Goal: Task Accomplishment & Management: Use online tool/utility

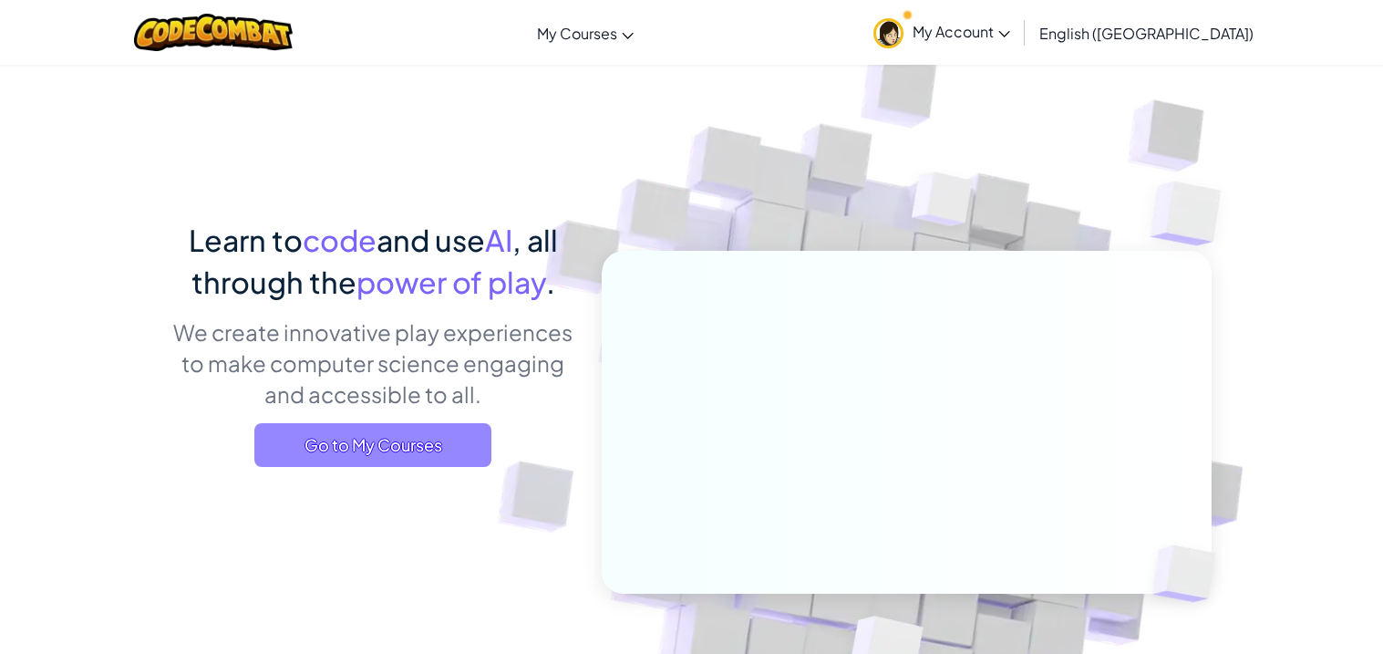
click at [388, 438] on span "Go to My Courses" at bounding box center [372, 445] width 237 height 44
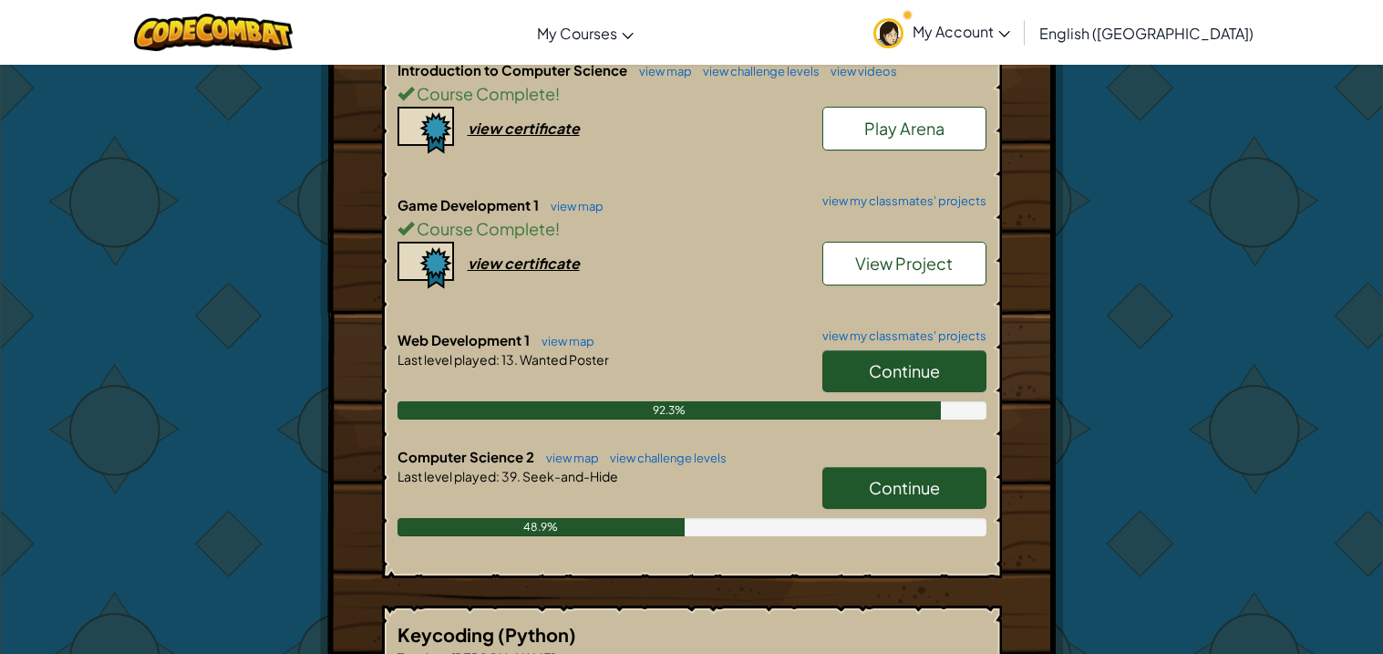
scroll to position [457, 0]
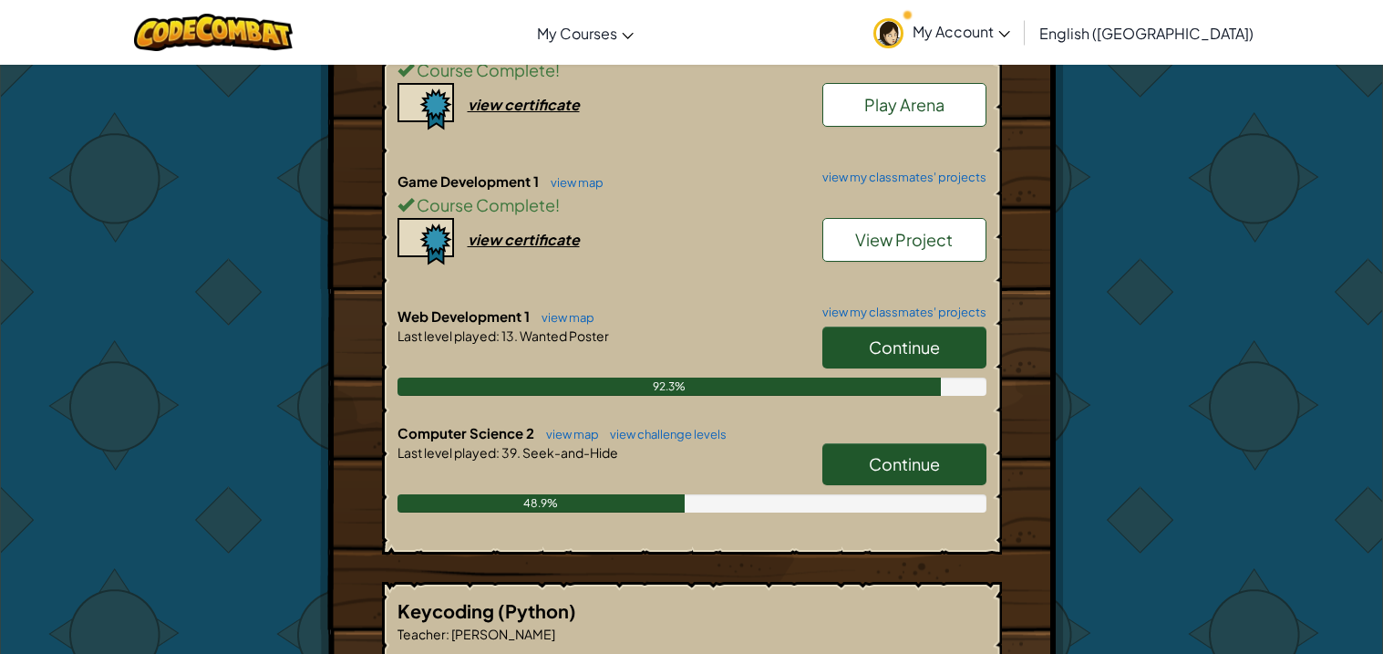
click at [916, 461] on span "Continue" at bounding box center [904, 463] width 71 height 21
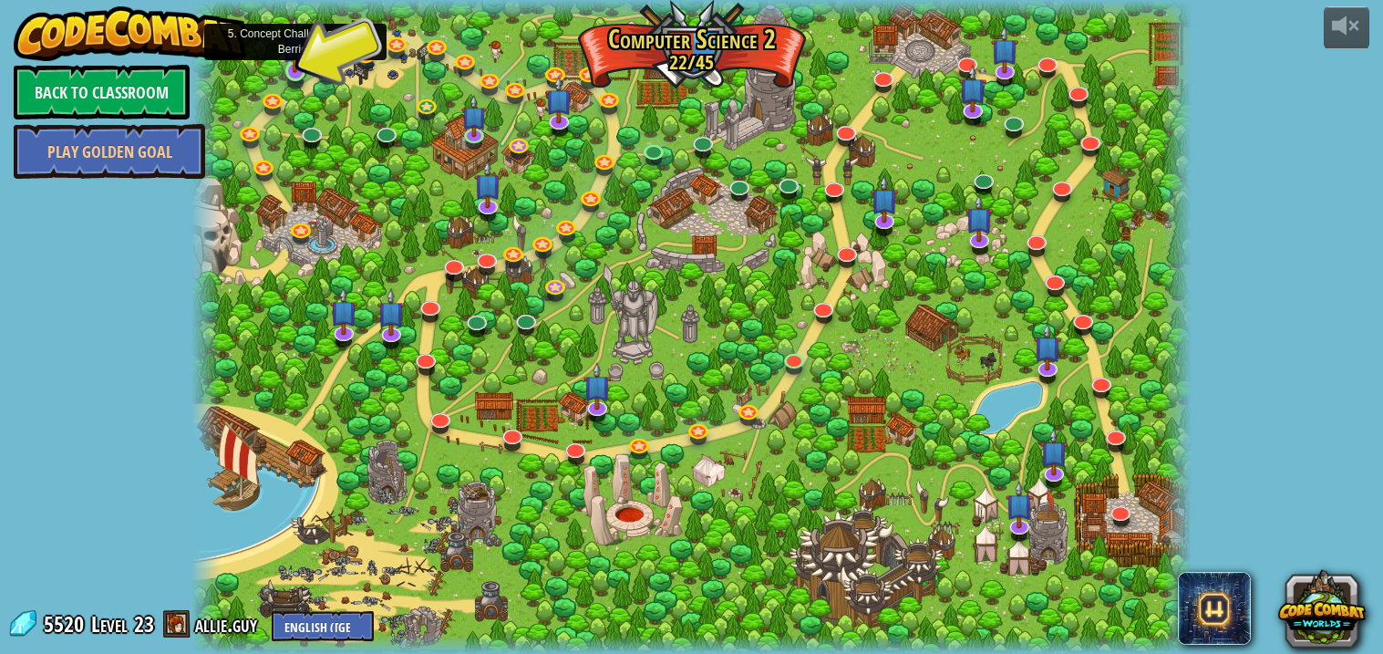
click at [306, 64] on img at bounding box center [295, 44] width 25 height 57
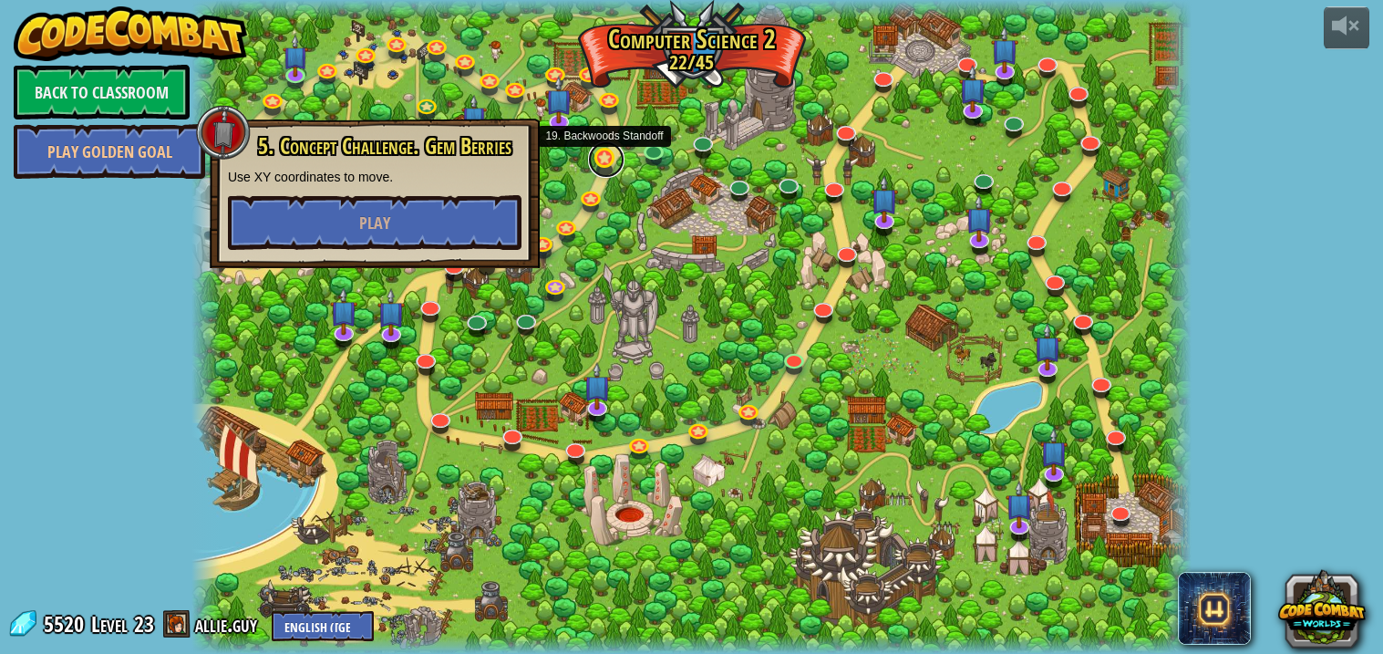
click at [615, 171] on div "8. Picnic Buster Protect the picnickers from patrolling ogres. Play 9. If-strav…" at bounding box center [691, 327] width 1000 height 654
click at [642, 193] on div at bounding box center [691, 327] width 1000 height 654
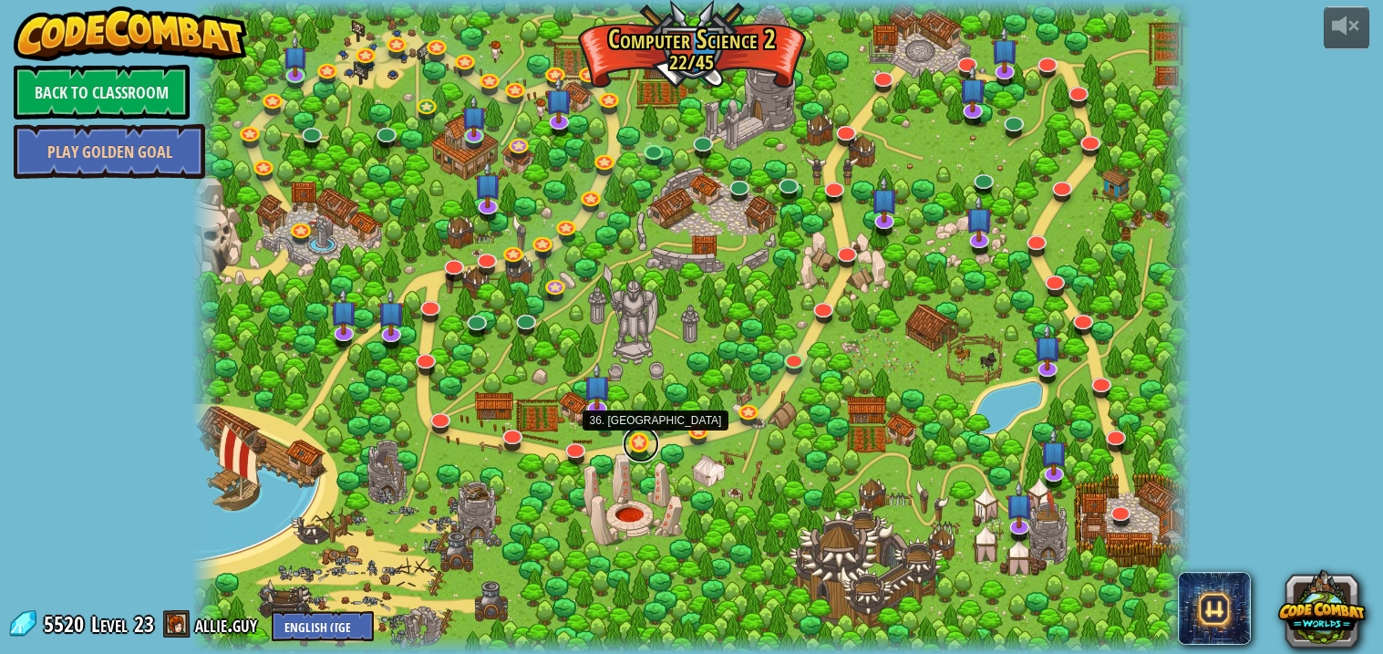
click at [636, 447] on link at bounding box center [641, 444] width 36 height 36
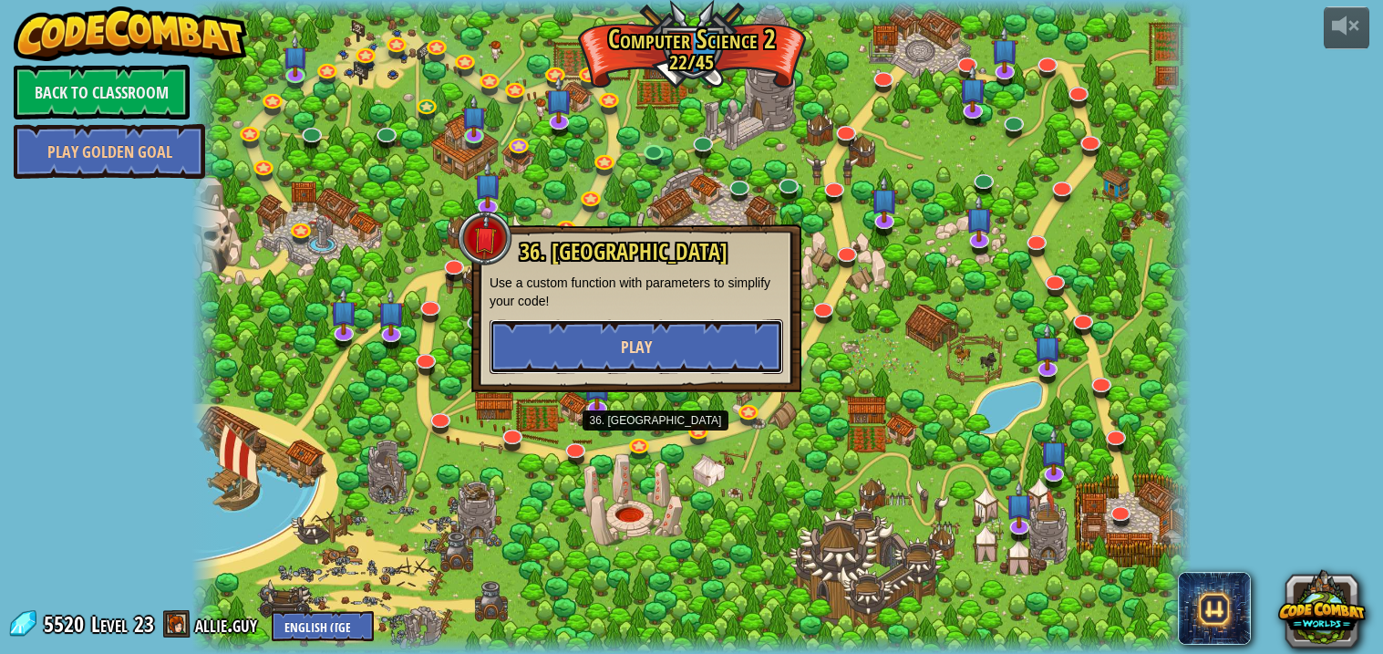
click at [588, 347] on button "Play" at bounding box center [637, 346] width 294 height 55
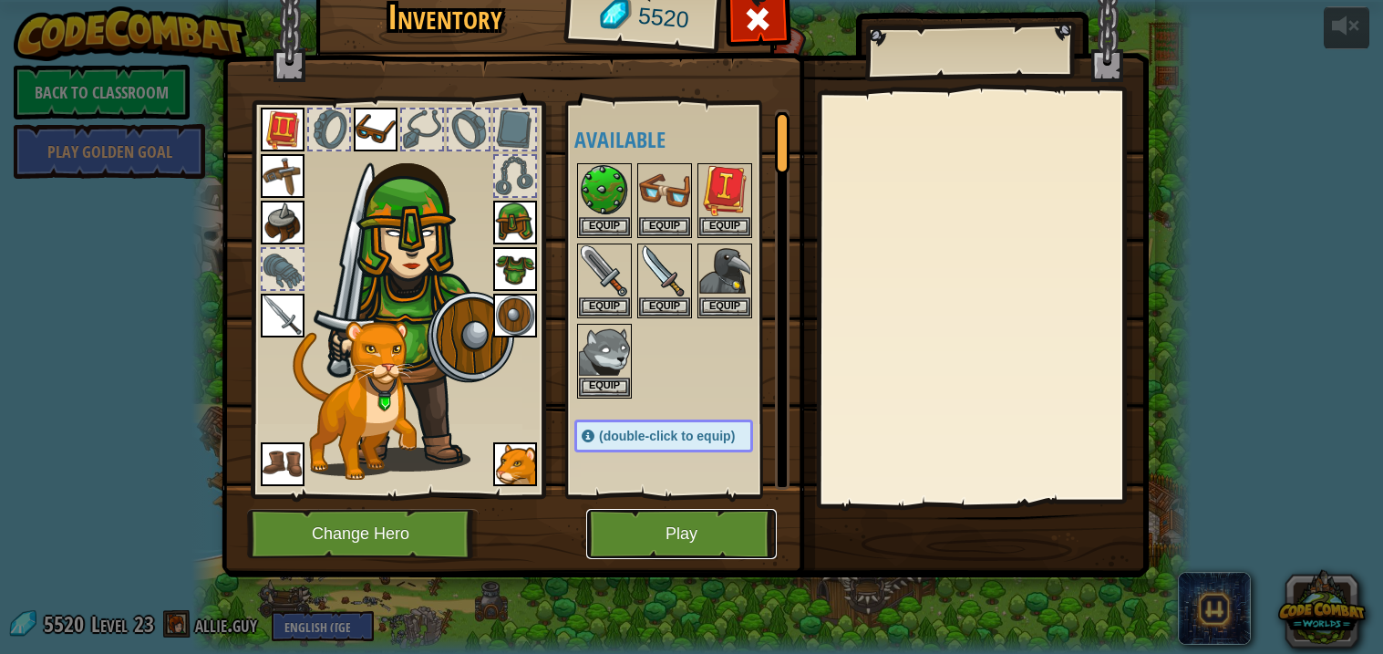
click at [724, 548] on button "Play" at bounding box center [681, 534] width 191 height 50
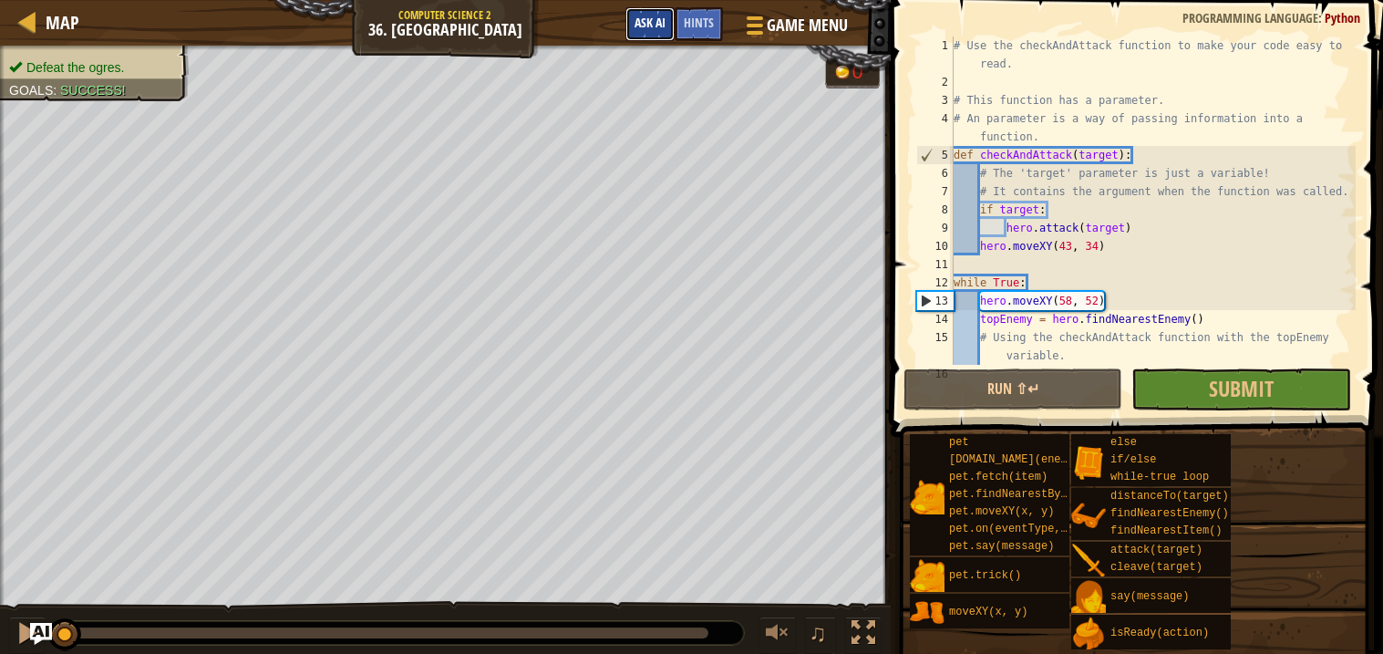
click at [632, 35] on button "Ask AI" at bounding box center [649, 24] width 49 height 34
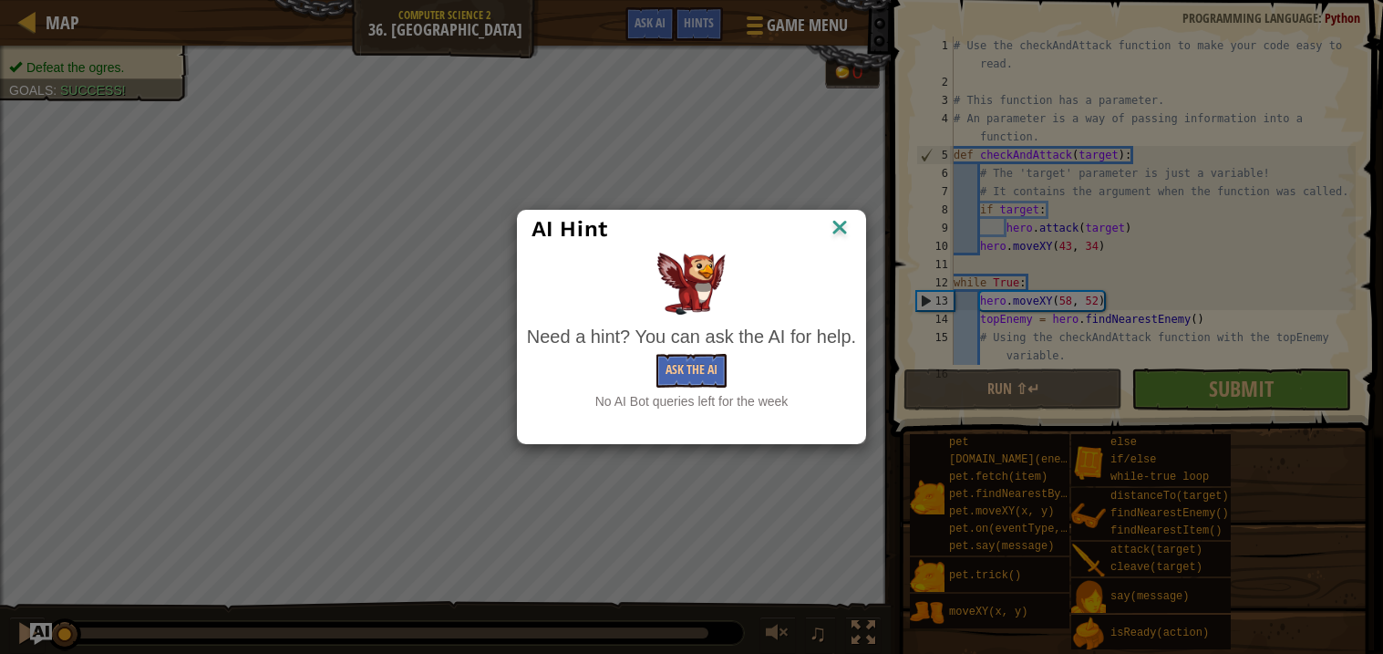
click at [850, 215] on img at bounding box center [840, 228] width 24 height 27
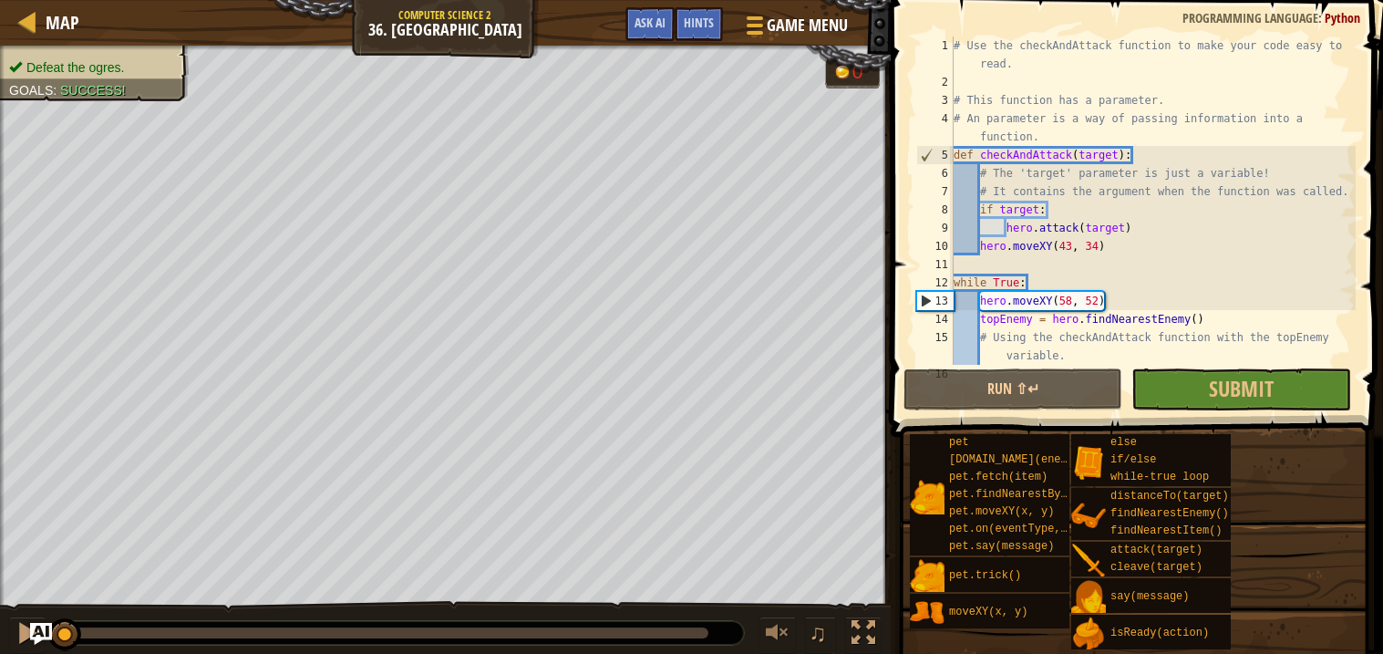
click at [889, 306] on span at bounding box center [1138, 192] width 507 height 491
click at [1215, 398] on span "Submit" at bounding box center [1241, 388] width 65 height 29
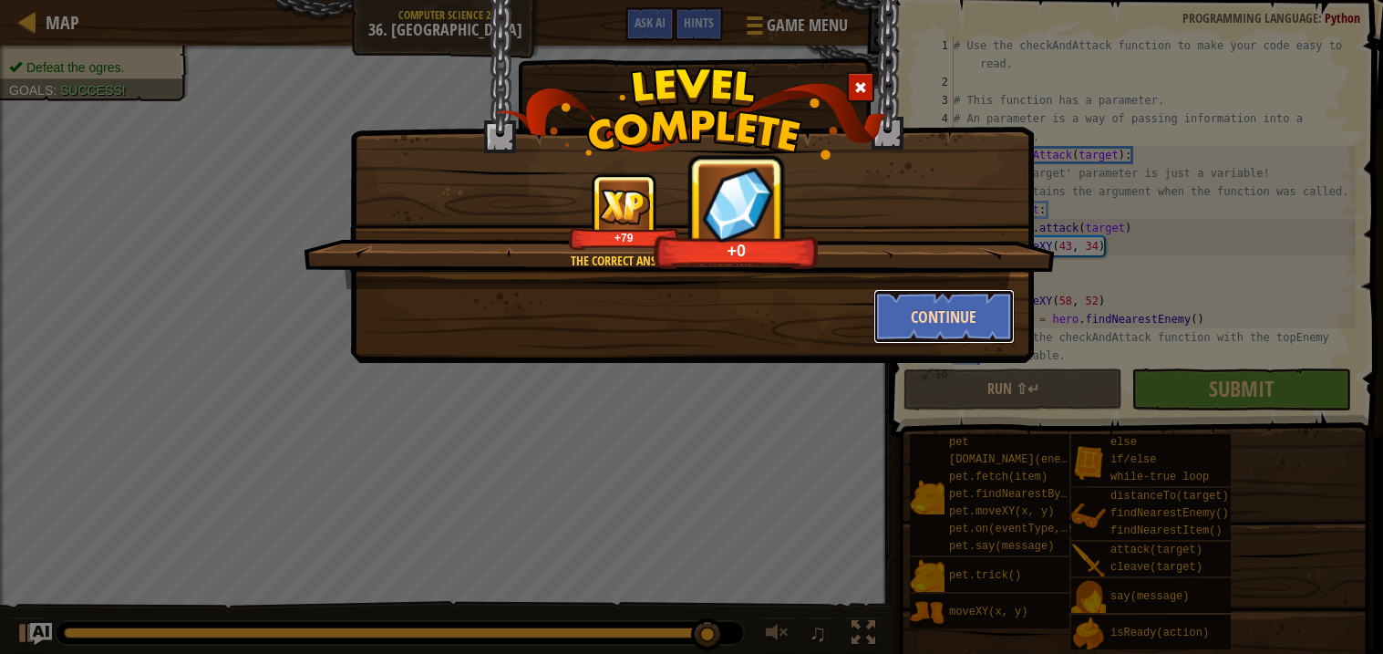
click at [998, 321] on button "Continue" at bounding box center [943, 316] width 141 height 55
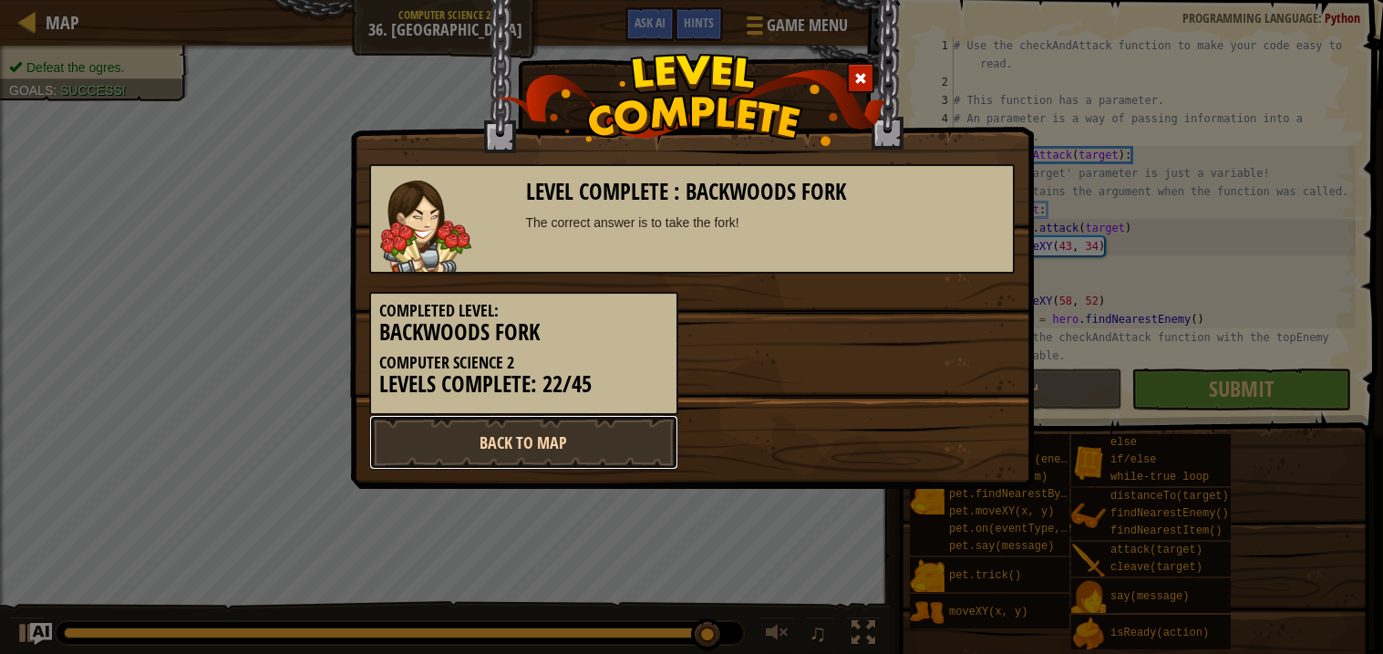
click at [562, 449] on link "Back to Map" at bounding box center [523, 442] width 309 height 55
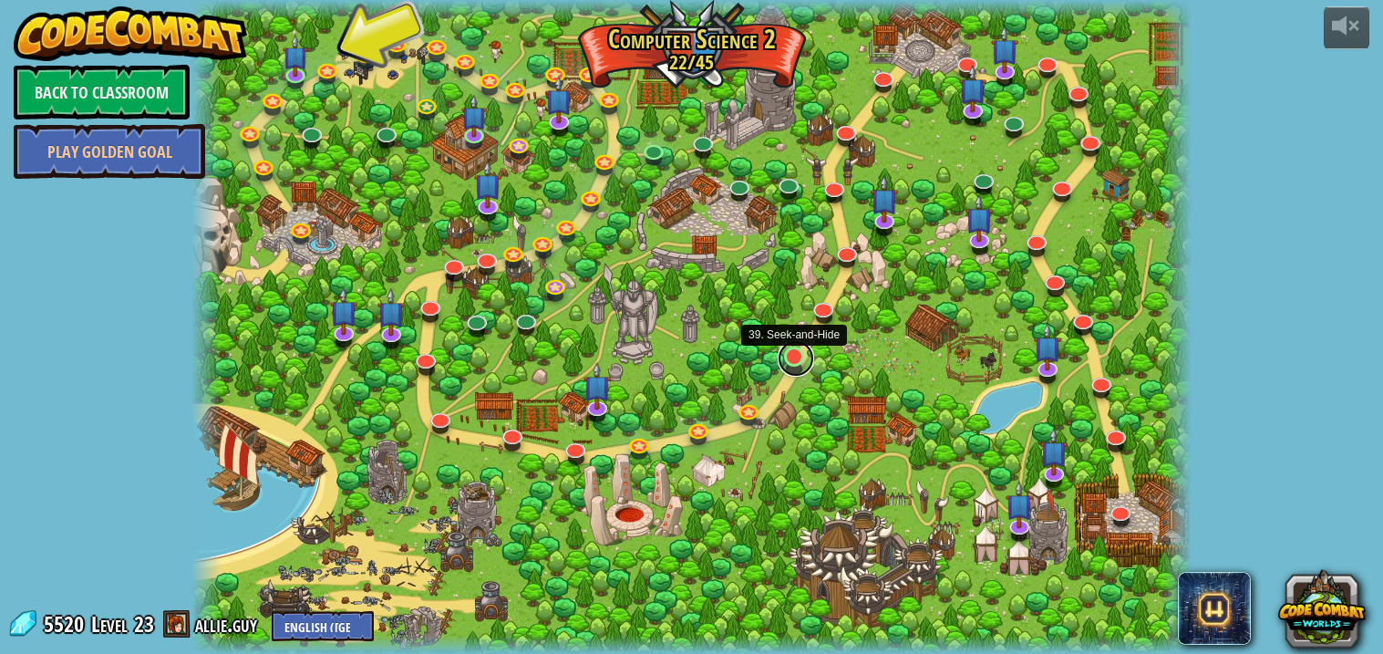
click at [785, 367] on link at bounding box center [796, 358] width 36 height 36
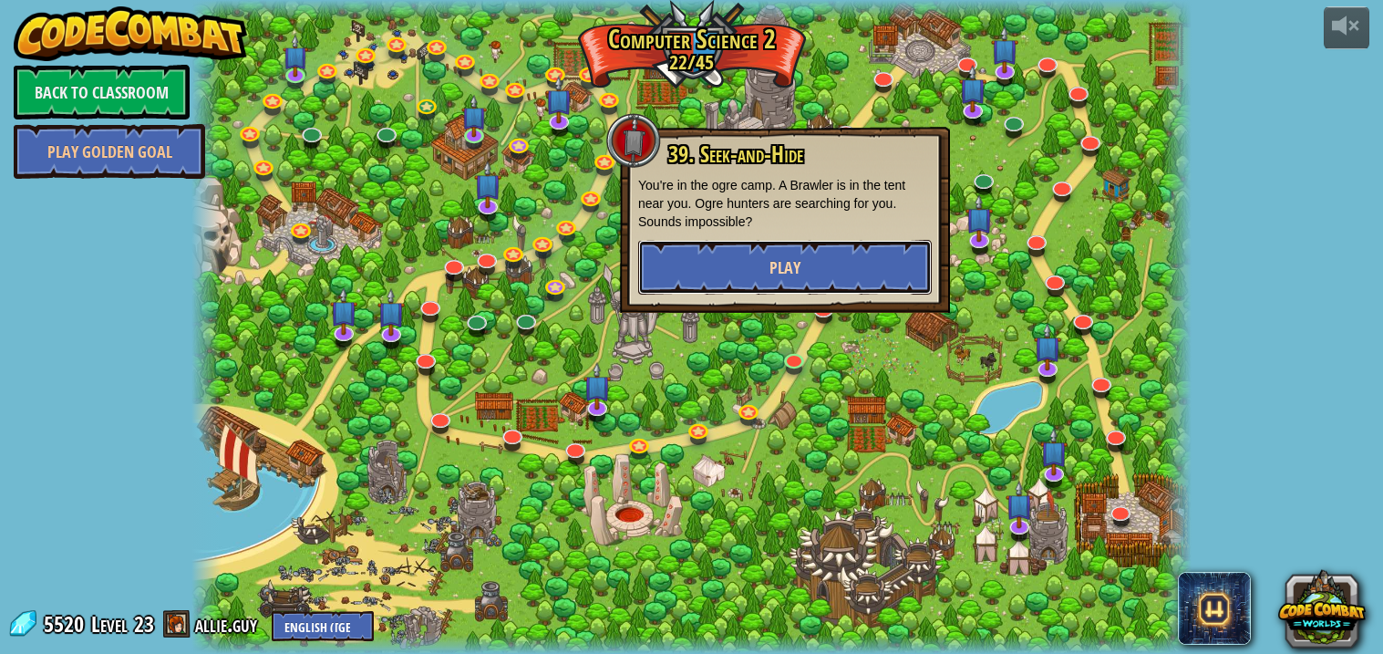
click at [841, 285] on button "Play" at bounding box center [785, 267] width 294 height 55
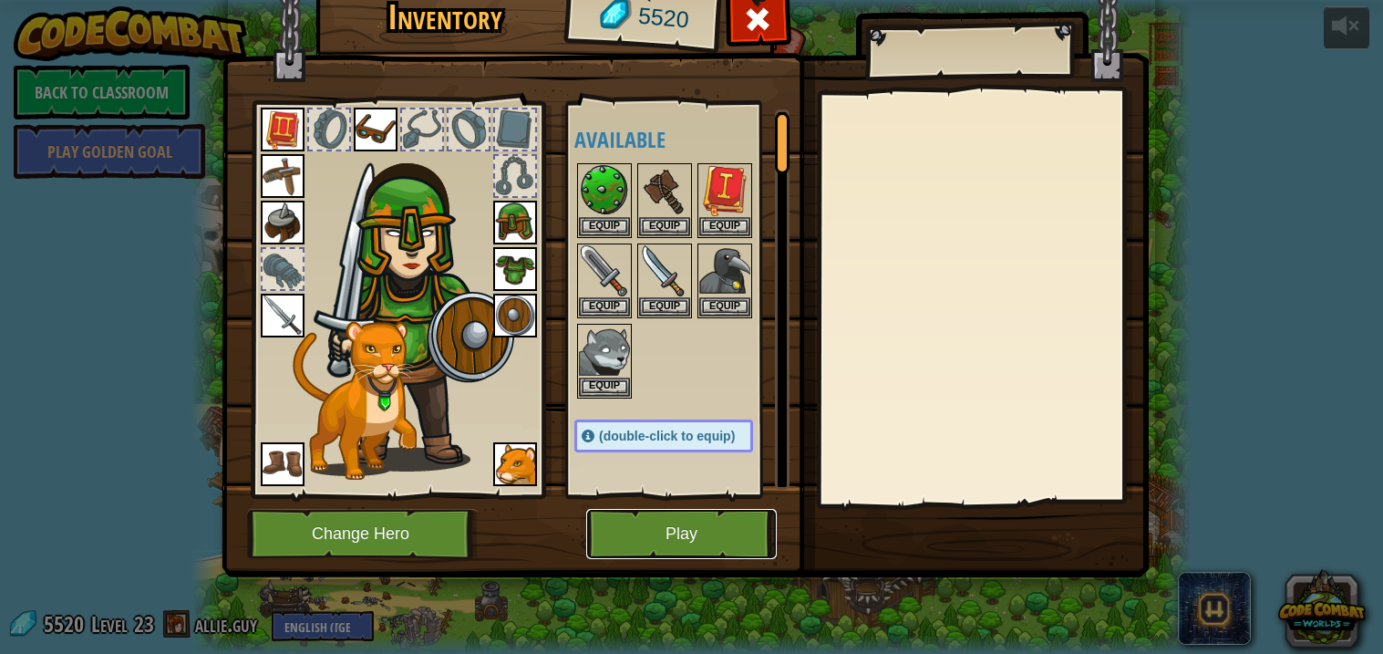
click at [602, 533] on button "Play" at bounding box center [681, 534] width 191 height 50
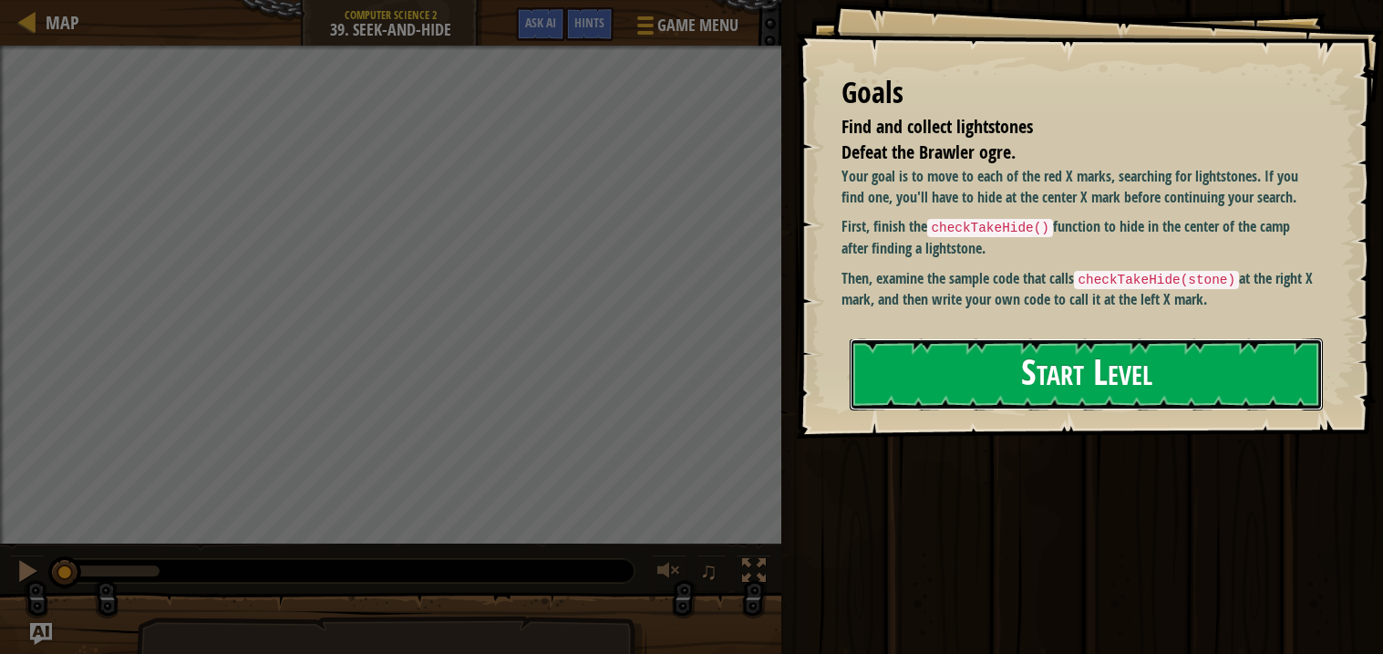
click at [925, 408] on button "Start Level" at bounding box center [1086, 374] width 473 height 72
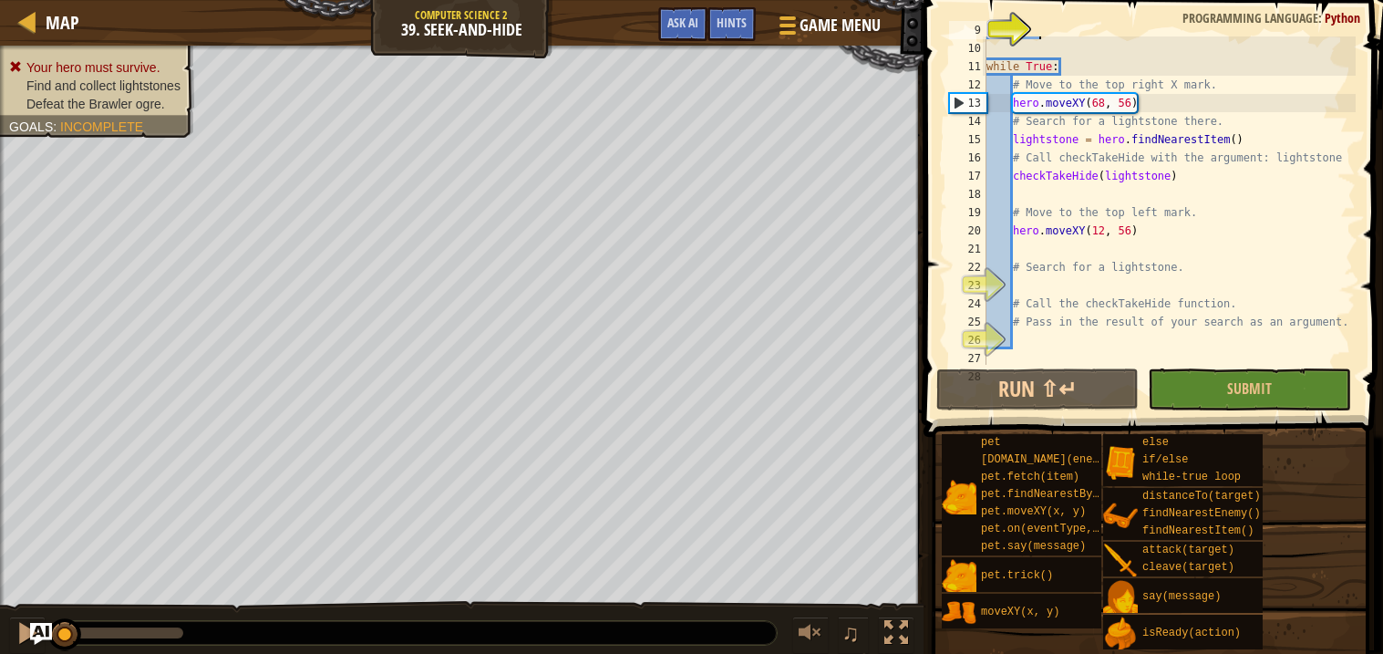
scroll to position [181, 0]
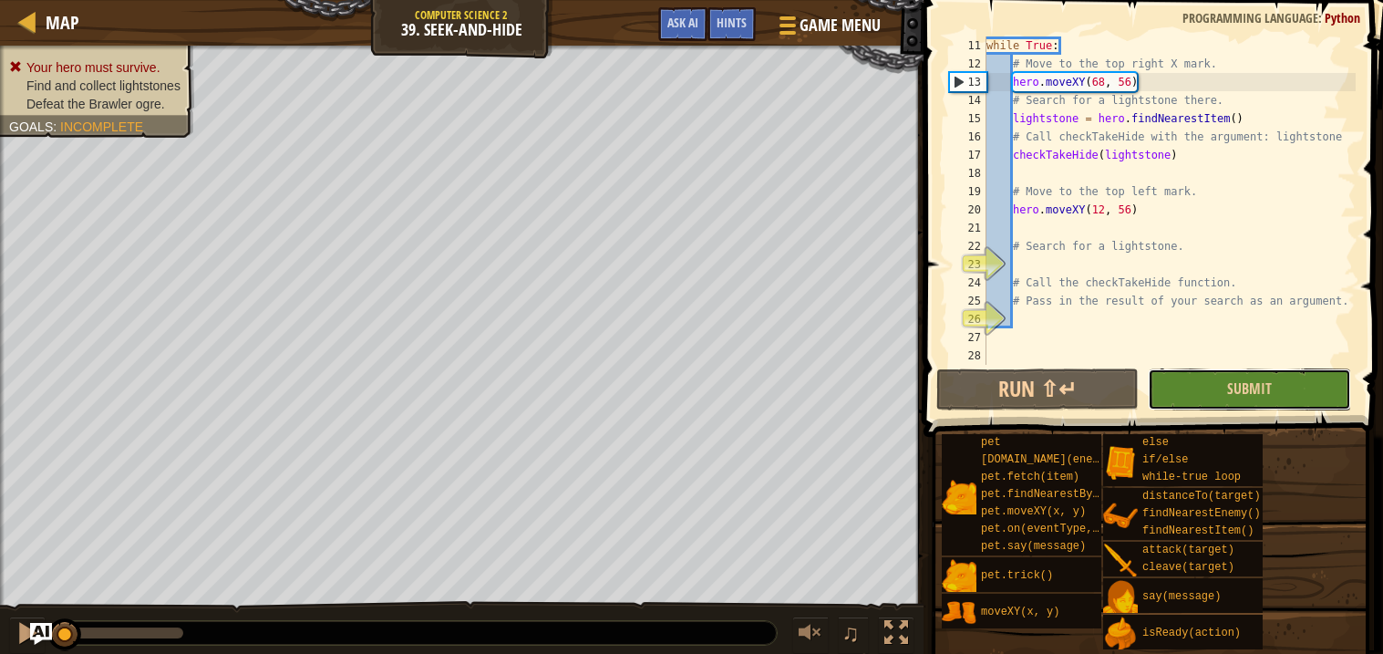
click at [1204, 379] on button "Submit" at bounding box center [1249, 389] width 203 height 42
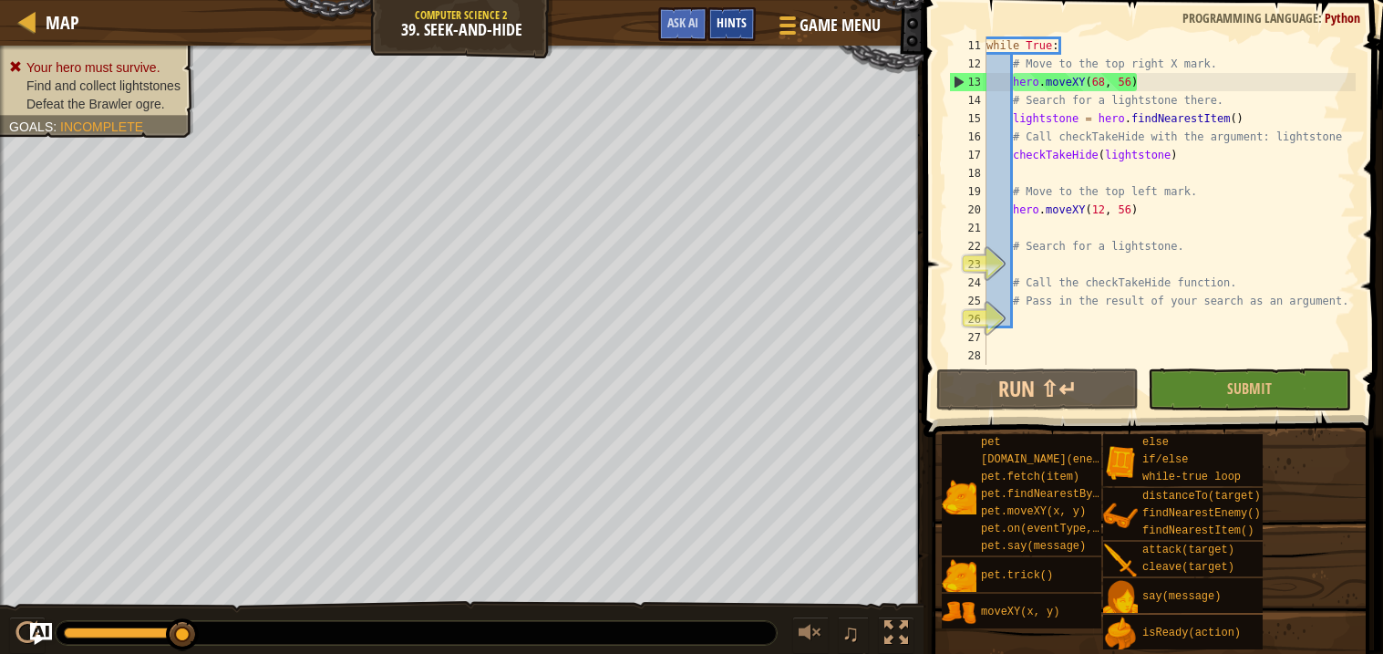
click at [717, 35] on div "Hints" at bounding box center [732, 24] width 48 height 34
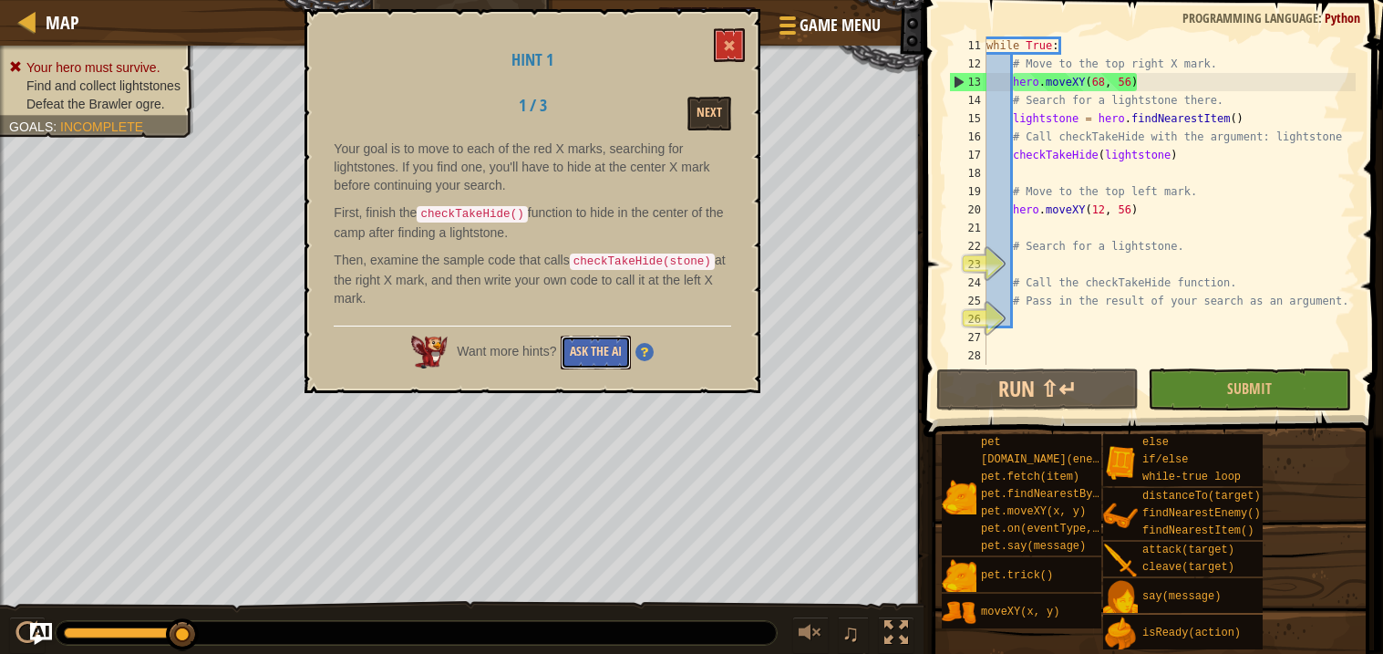
click at [593, 355] on button "Ask the AI" at bounding box center [596, 353] width 70 height 34
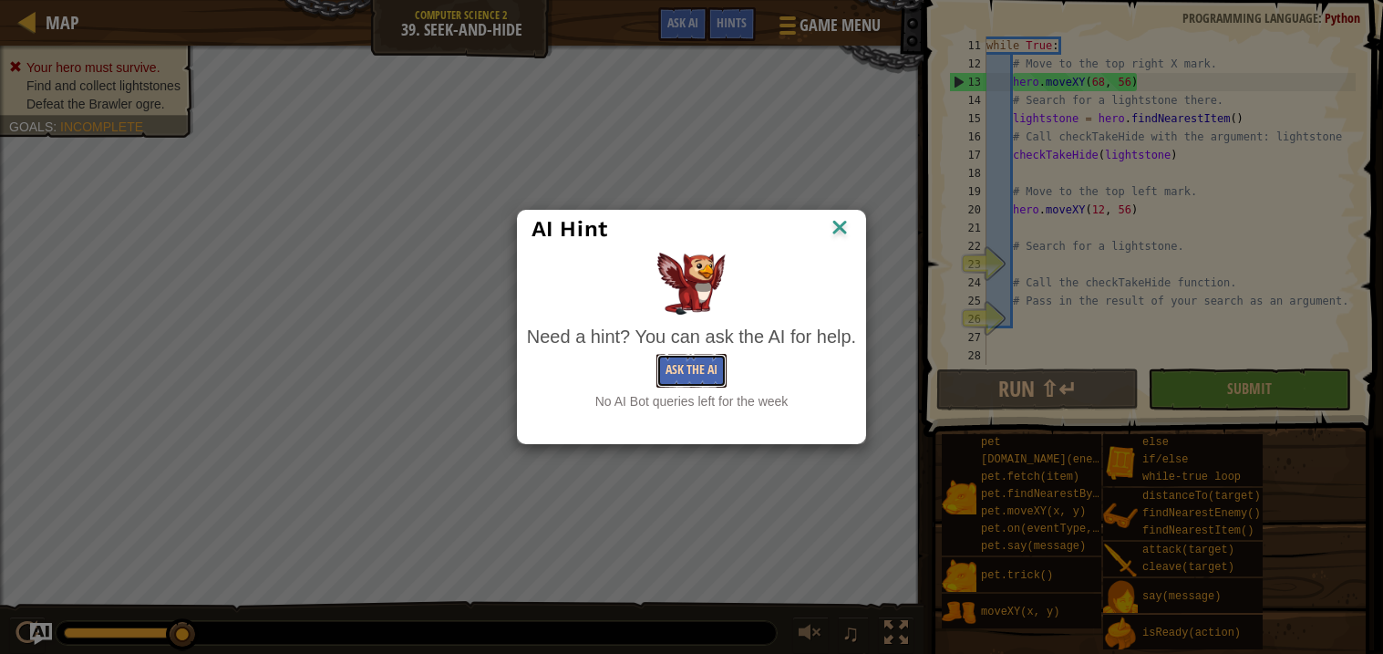
click at [678, 378] on button "Ask the AI" at bounding box center [691, 371] width 70 height 34
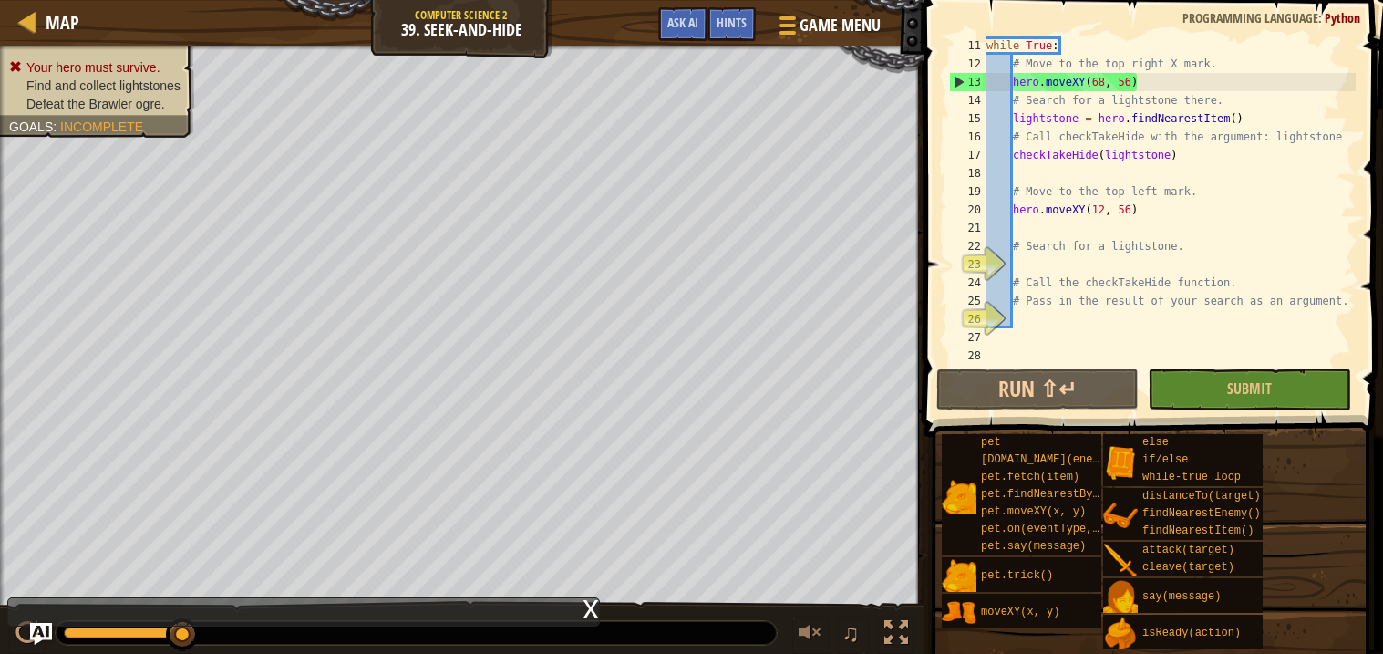
click at [1049, 163] on div "while True : # Move to the top right X mark. hero . moveXY ( 68 , 56 ) # Search…" at bounding box center [1169, 218] width 373 height 365
type textarea "checkTakeHide(lightstone)"
click at [1049, 171] on div "while True : # Move to the top right X mark. hero . moveXY ( 68 , 56 ) # Search…" at bounding box center [1169, 218] width 373 height 365
click at [1043, 328] on div "while True : # Move to the top right X mark. hero . moveXY ( 68 , 56 ) # Search…" at bounding box center [1169, 218] width 373 height 365
click at [1039, 320] on div "while True : # Move to the top right X mark. hero . moveXY ( 68 , 56 ) # Search…" at bounding box center [1169, 218] width 373 height 365
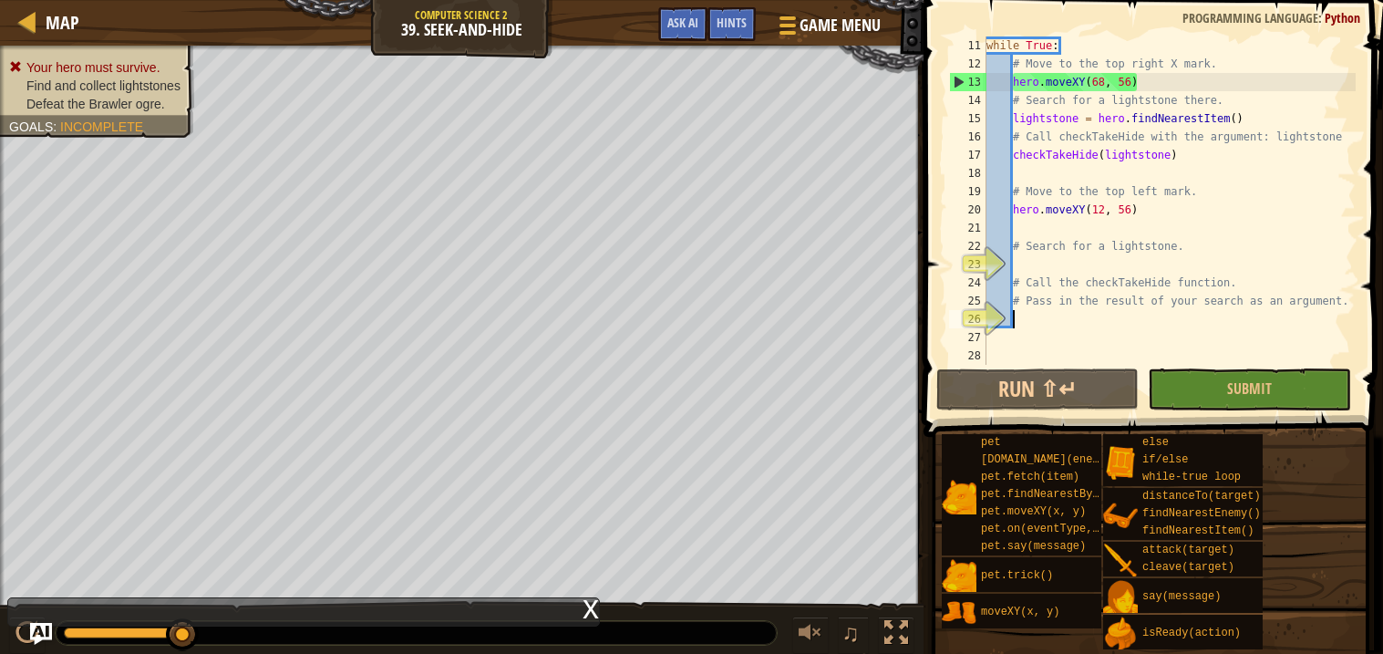
click at [1024, 253] on div "while True : # Move to the top right X mark. hero . moveXY ( 68 , 56 ) # Search…" at bounding box center [1169, 218] width 373 height 365
type textarea "# Search for a lightstone."
click at [1024, 243] on div "while True : # Move to the top right X mark. hero . moveXY ( 68 , 56 ) # Search…" at bounding box center [1169, 218] width 373 height 365
click at [1060, 268] on div "while True : # Move to the top right X mark. hero . moveXY ( 68 , 56 ) # Search…" at bounding box center [1169, 218] width 373 height 365
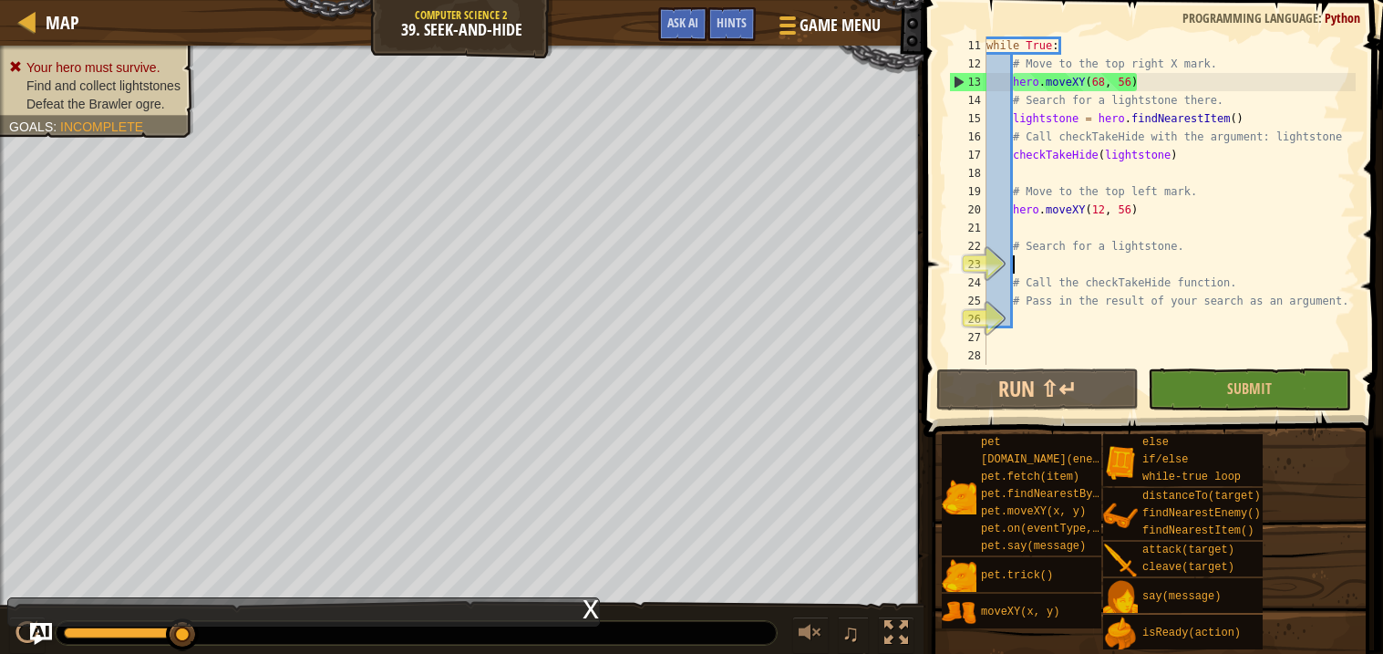
click at [593, 610] on div "x" at bounding box center [591, 607] width 16 height 18
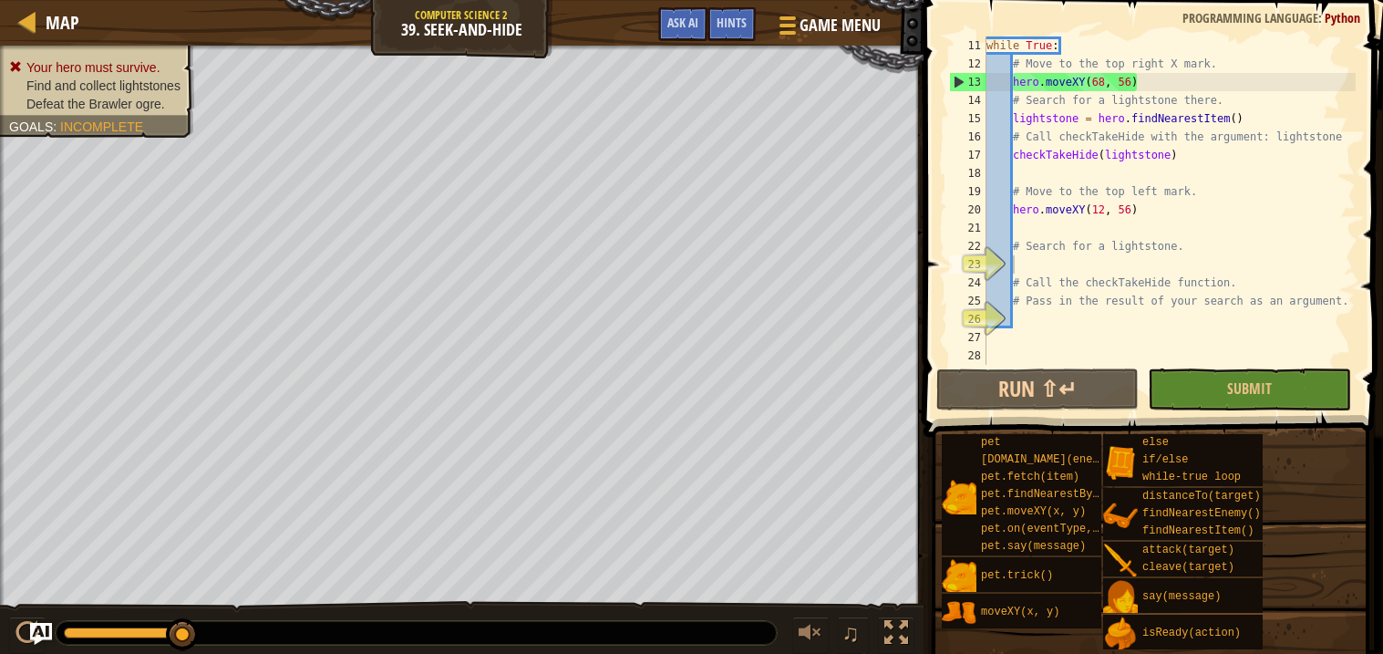
click at [1039, 258] on div "while True : # Move to the top right X mark. hero . moveXY ( 68 , 56 ) # Search…" at bounding box center [1169, 218] width 373 height 365
type textarea "s"
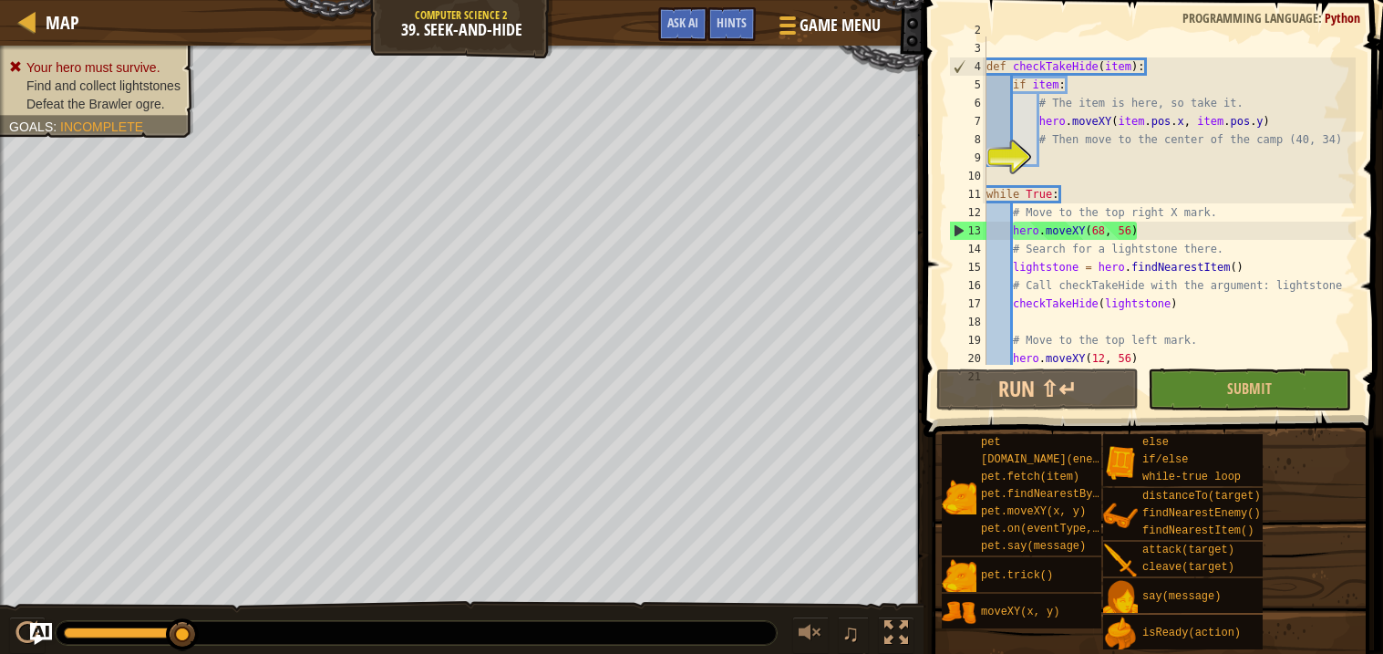
scroll to position [32, 0]
click at [1056, 151] on div "# If you find a lightstone, hide. def checkTakeHide ( item ) : if item : # The …" at bounding box center [1169, 205] width 373 height 365
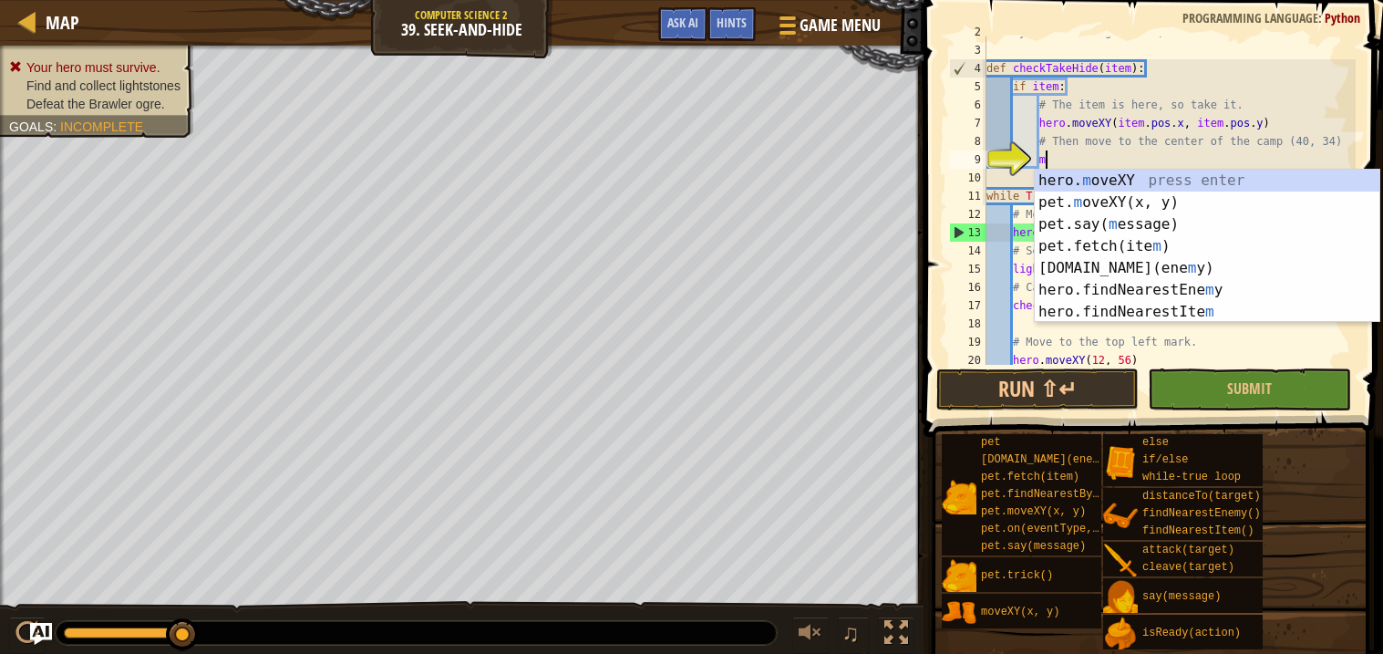
scroll to position [7, 4]
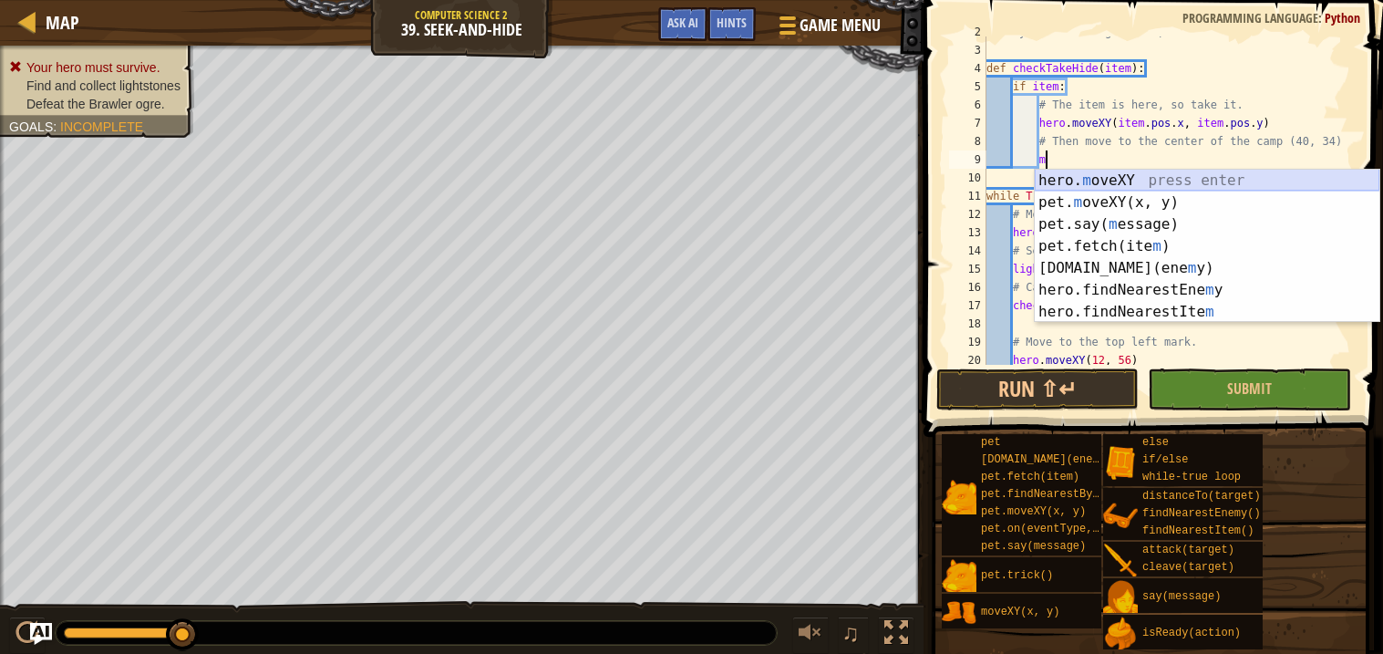
click at [1110, 183] on div "hero. m oveXY press enter pet. m oveXY(x, y) press enter pet.say( m essage) pre…" at bounding box center [1207, 268] width 345 height 197
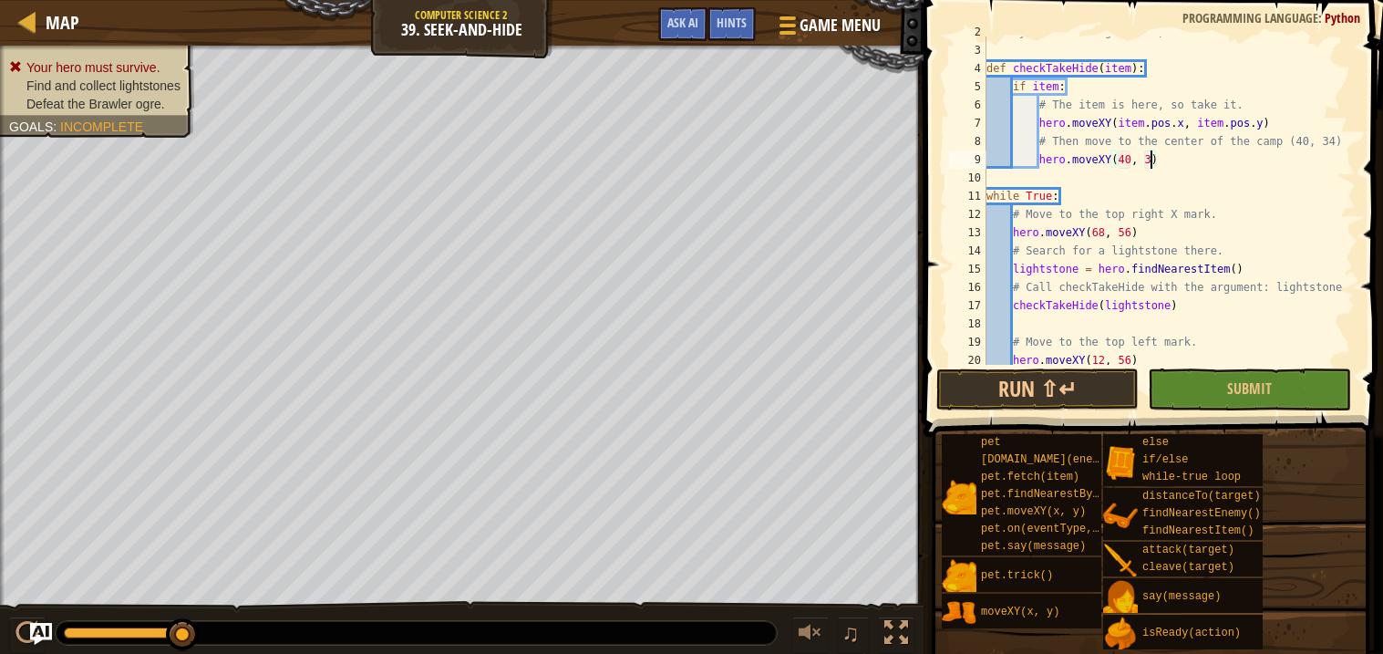
scroll to position [7, 13]
type textarea "hero.moveXY(40, 34)"
click at [1066, 381] on button "Run ⇧↵" at bounding box center [1037, 389] width 203 height 42
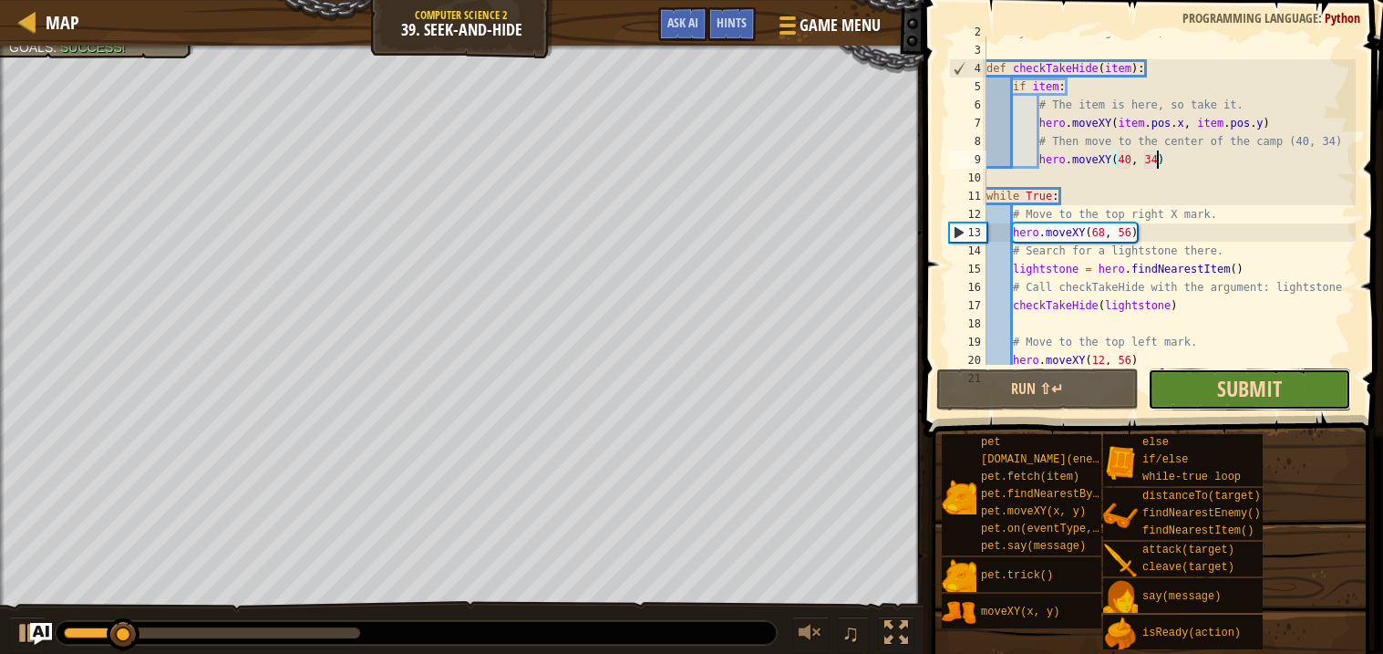
click at [1253, 398] on span "Submit" at bounding box center [1249, 388] width 65 height 29
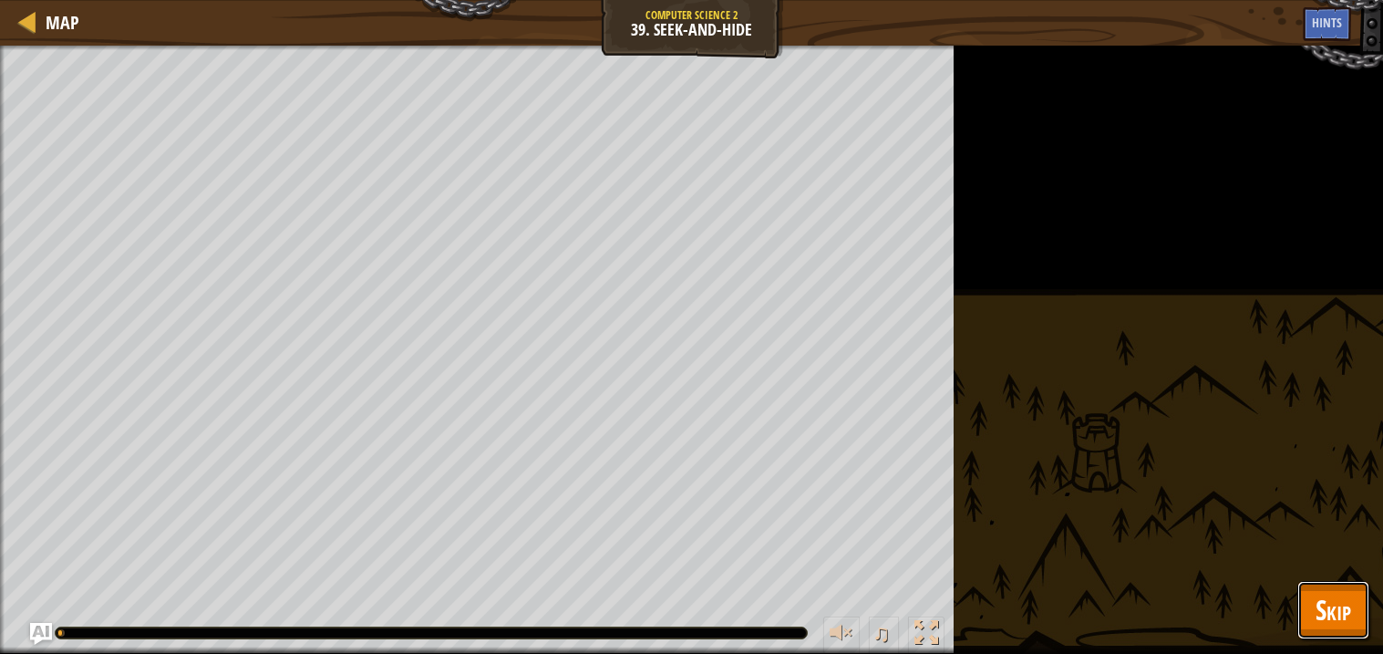
click at [1345, 625] on span "Skip" at bounding box center [1334, 609] width 36 height 37
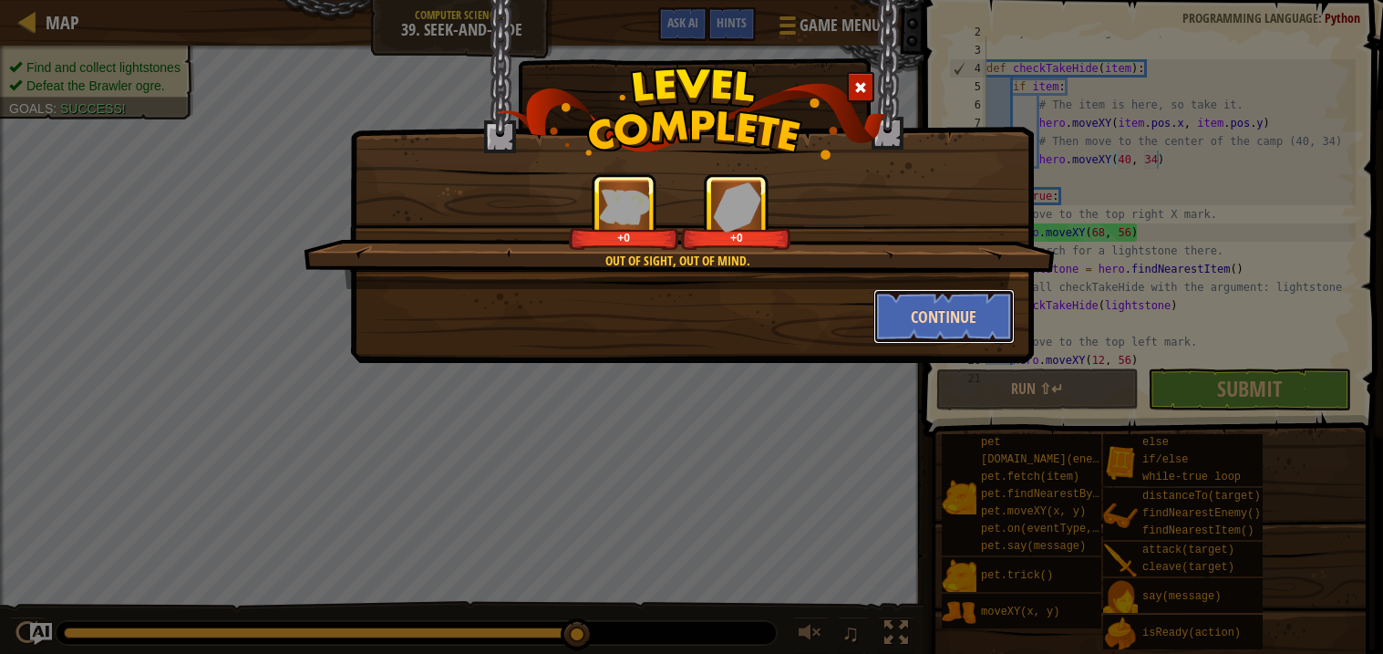
click at [906, 315] on button "Continue" at bounding box center [943, 316] width 141 height 55
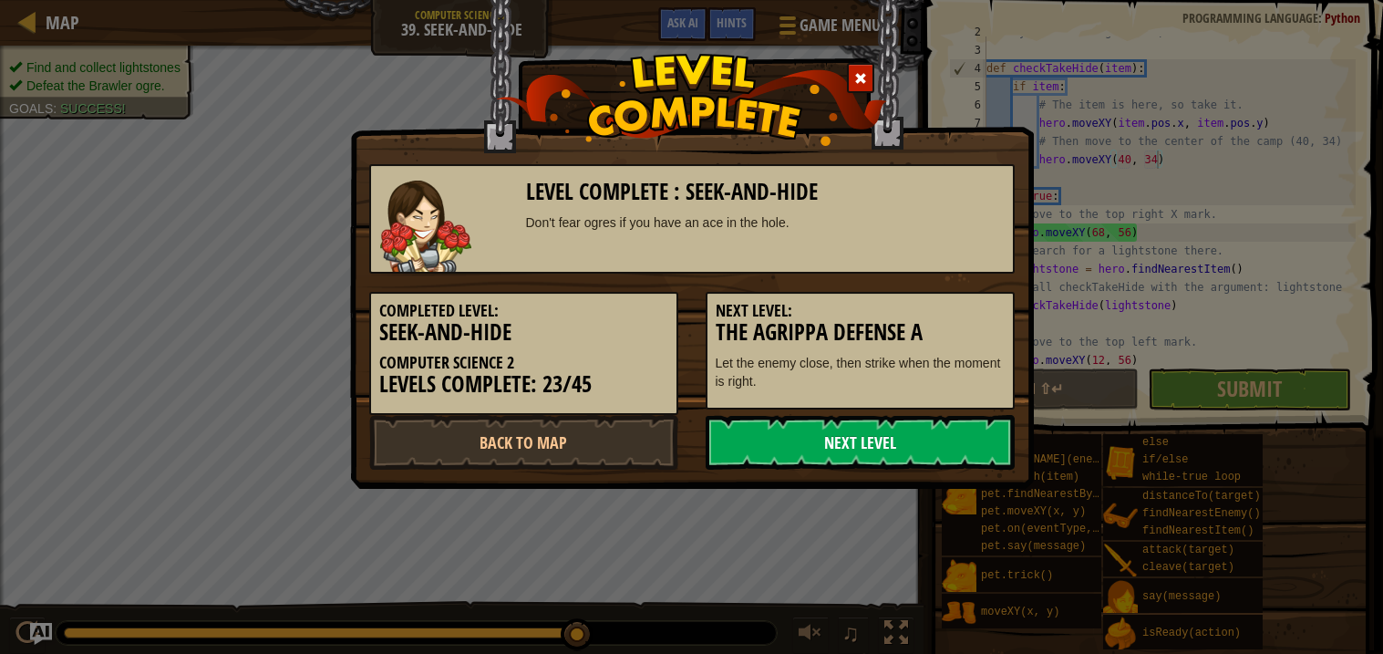
click at [768, 423] on link "Next Level" at bounding box center [860, 442] width 309 height 55
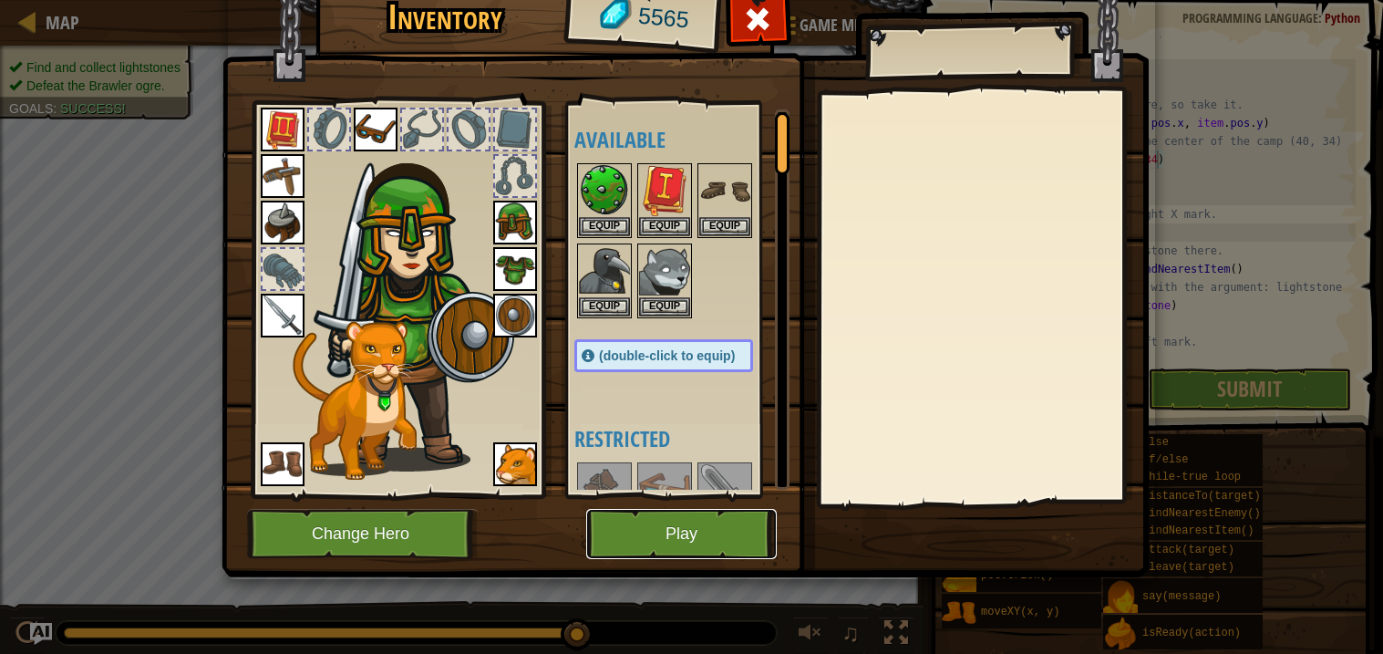
click at [637, 534] on button "Play" at bounding box center [681, 534] width 191 height 50
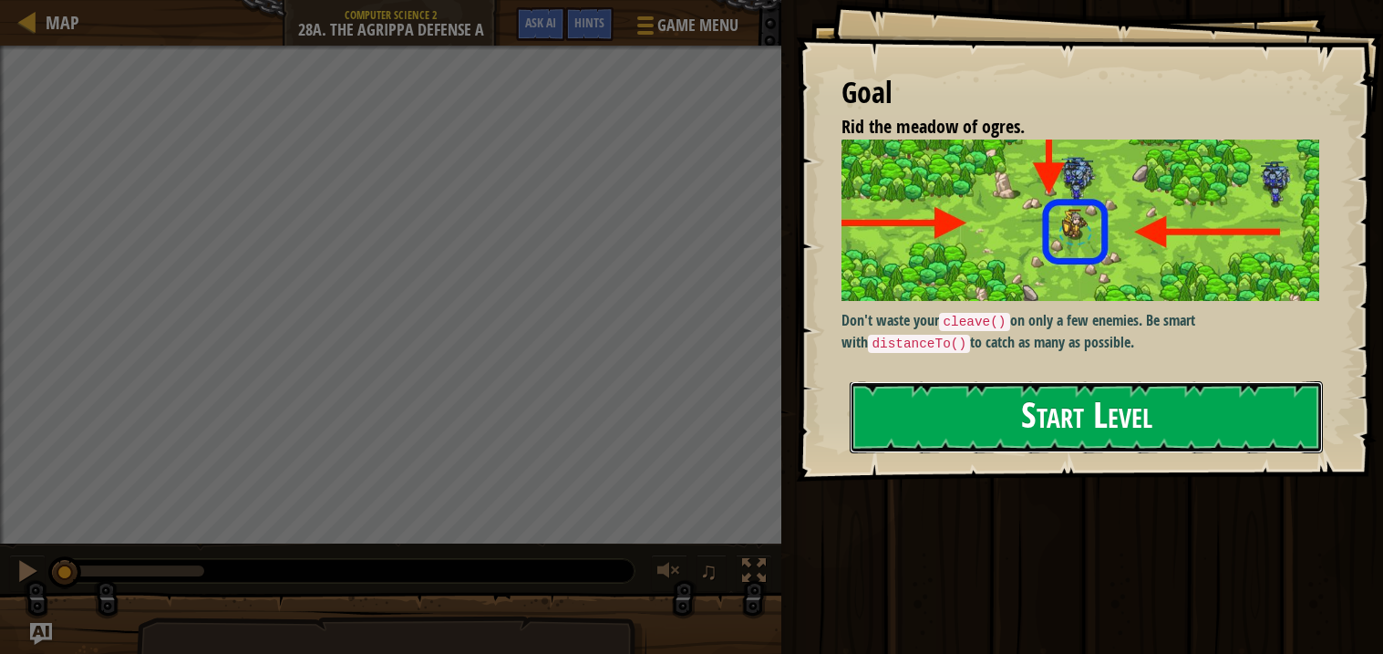
click at [874, 406] on button "Start Level" at bounding box center [1086, 417] width 473 height 72
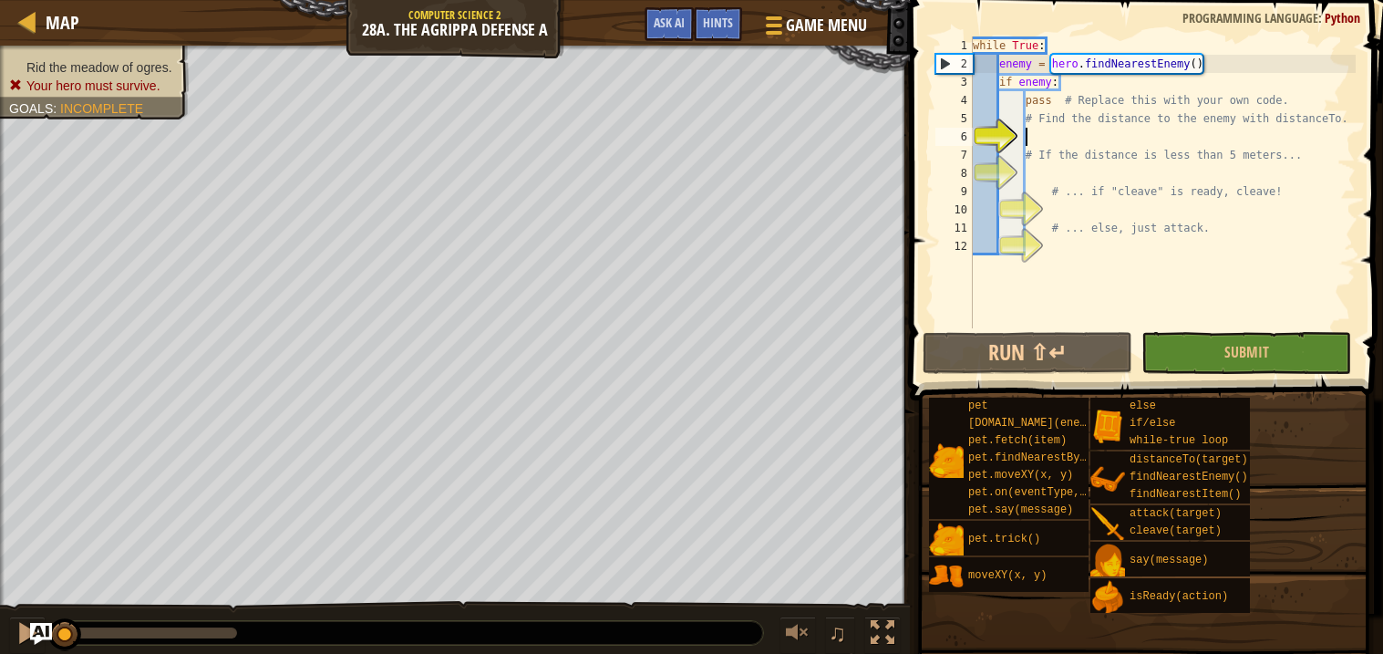
click at [973, 128] on div "6" at bounding box center [953, 137] width 37 height 18
type textarea "# If the distance is less than 5 meters..."
click at [973, 128] on div "6" at bounding box center [953, 137] width 37 height 18
click at [663, 16] on span "Ask AI" at bounding box center [669, 22] width 31 height 17
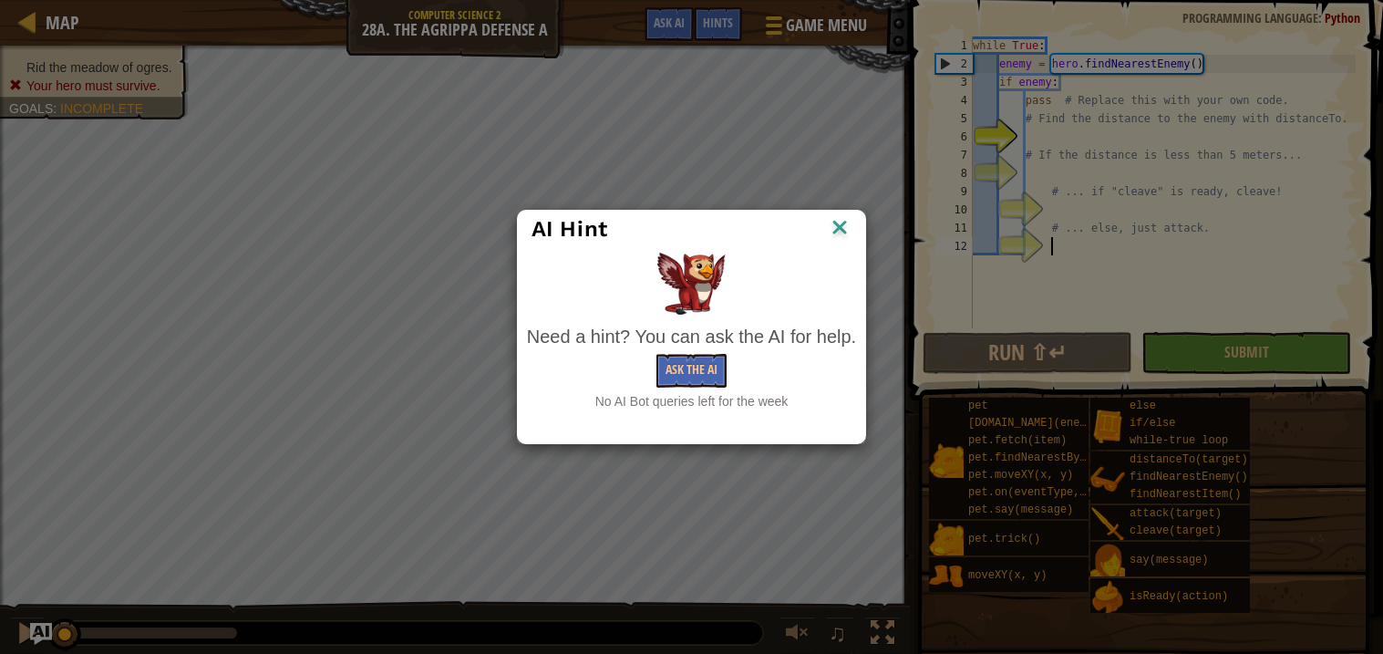
click at [837, 220] on img at bounding box center [840, 228] width 24 height 27
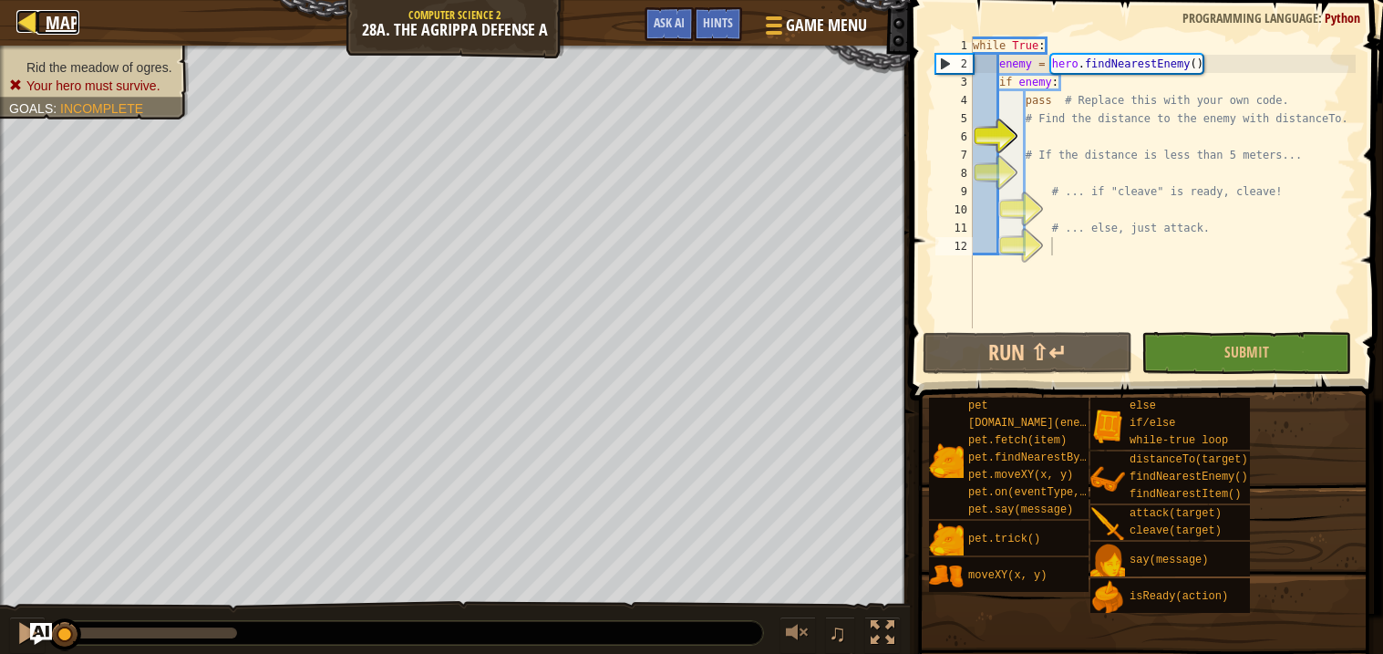
click at [39, 24] on link "Map" at bounding box center [57, 22] width 43 height 25
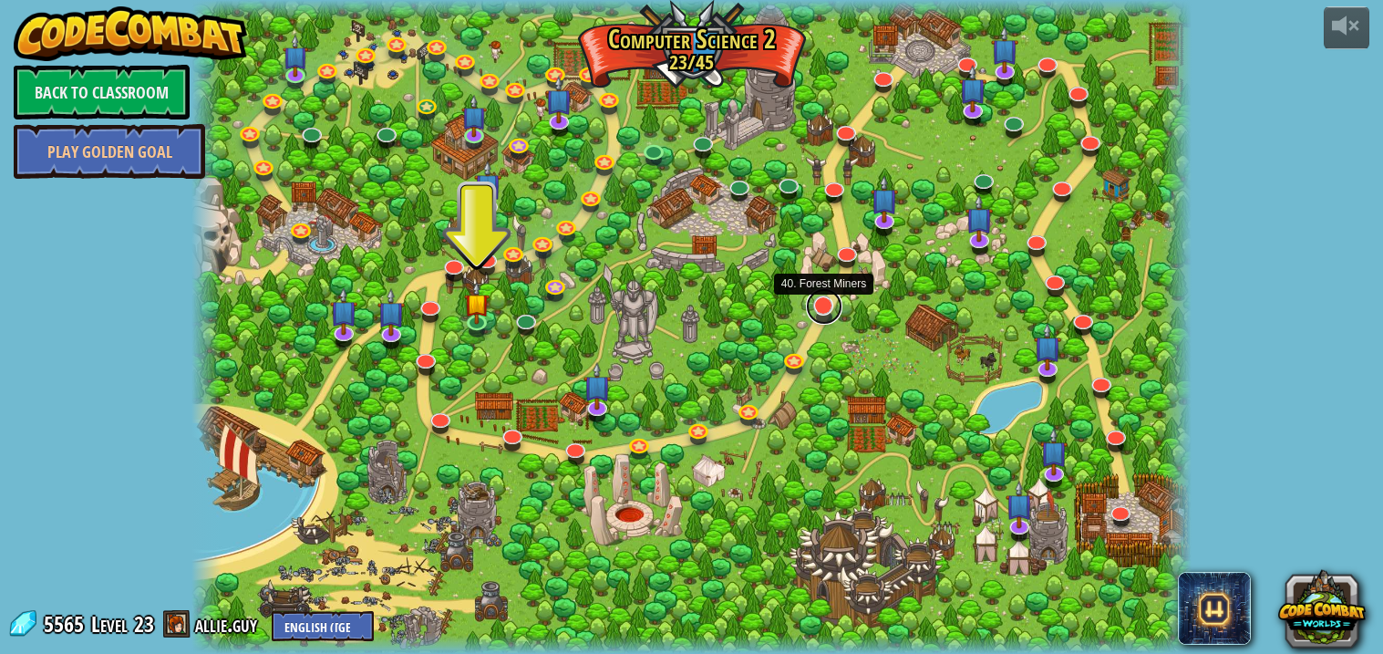
click at [809, 307] on link at bounding box center [824, 306] width 36 height 36
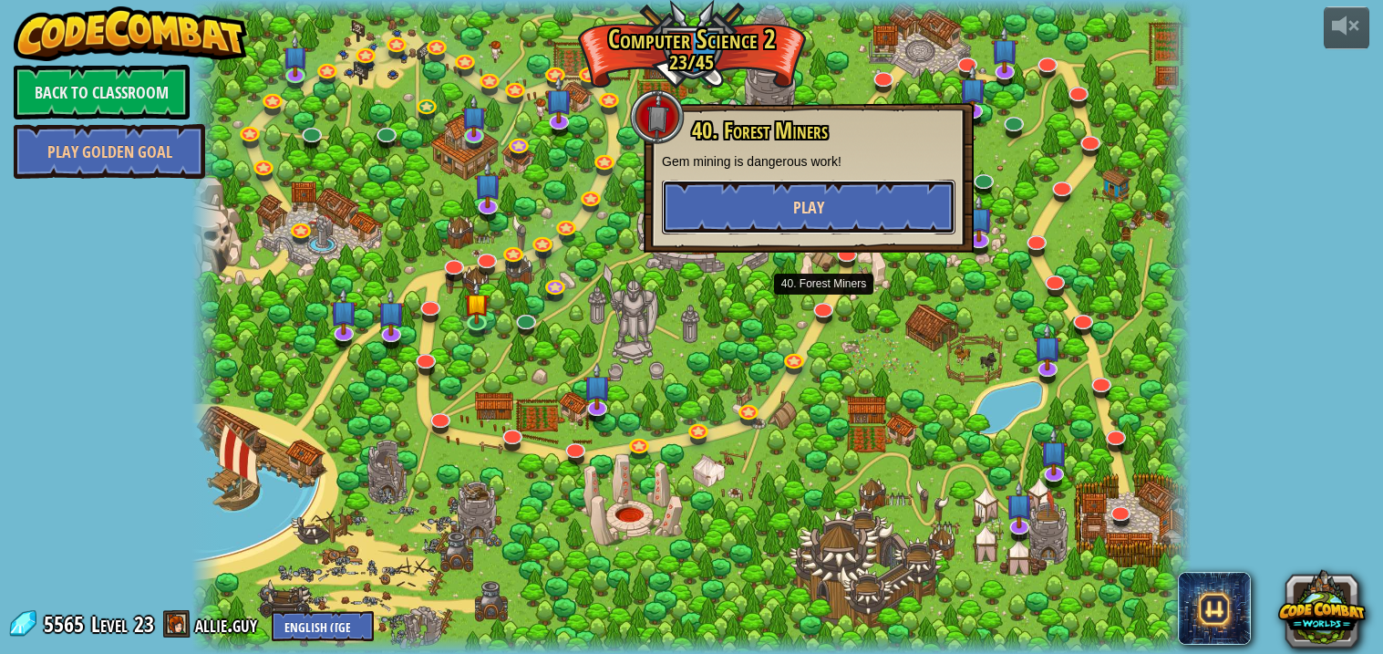
click at [842, 222] on button "Play" at bounding box center [809, 207] width 294 height 55
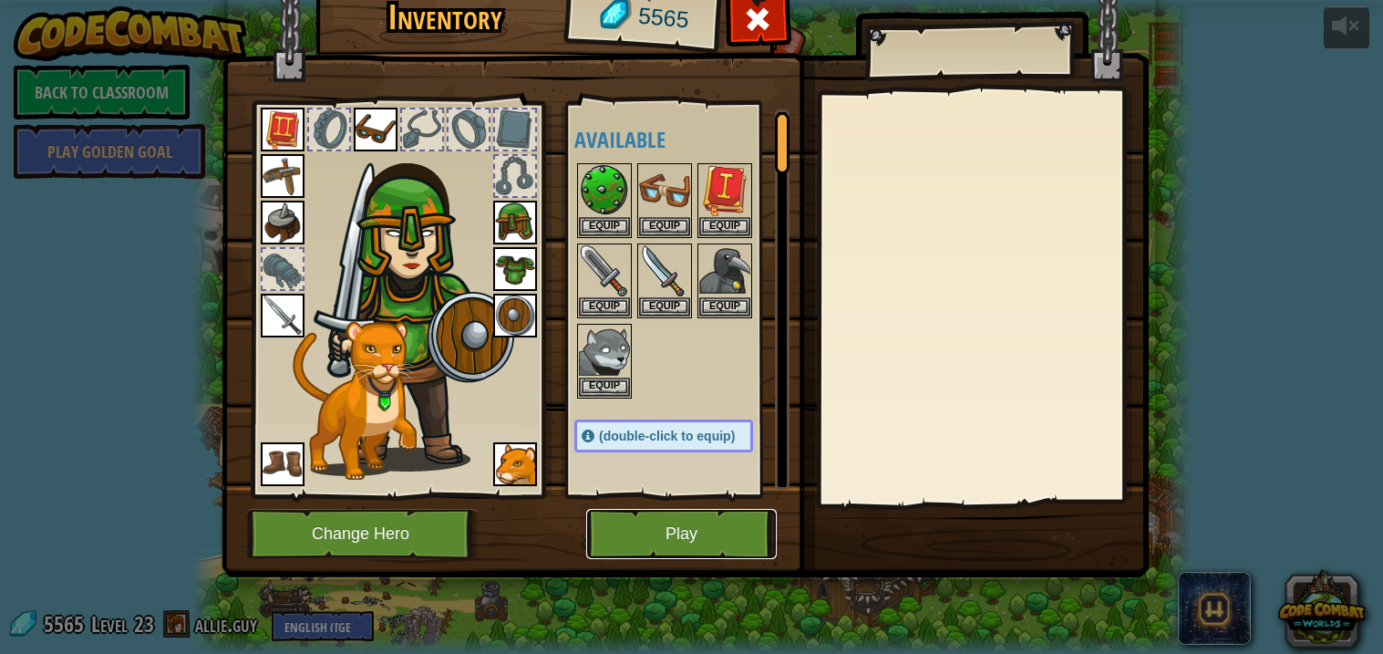
click at [634, 533] on button "Play" at bounding box center [681, 534] width 191 height 50
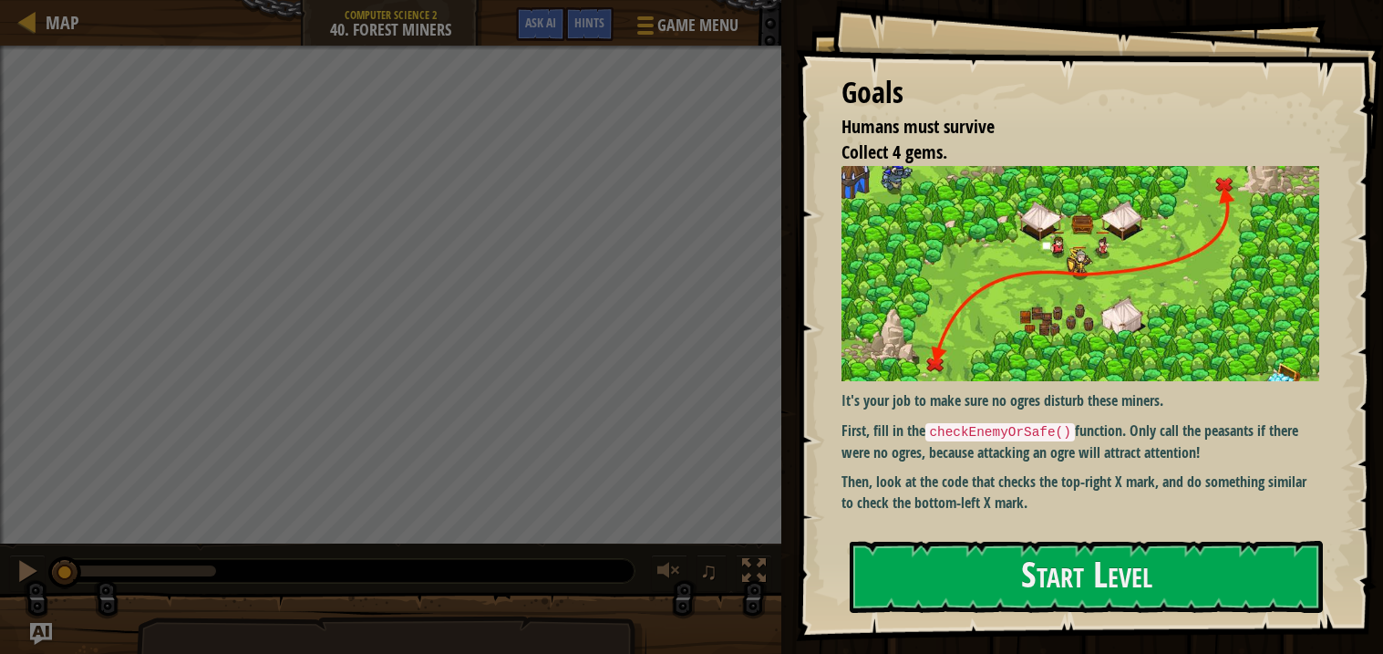
click at [840, 572] on div "Goals Humans must survive Collect 4 gems. It's your job to make sure no ogres d…" at bounding box center [1089, 320] width 587 height 641
click at [850, 575] on button "Start Level" at bounding box center [1086, 577] width 473 height 72
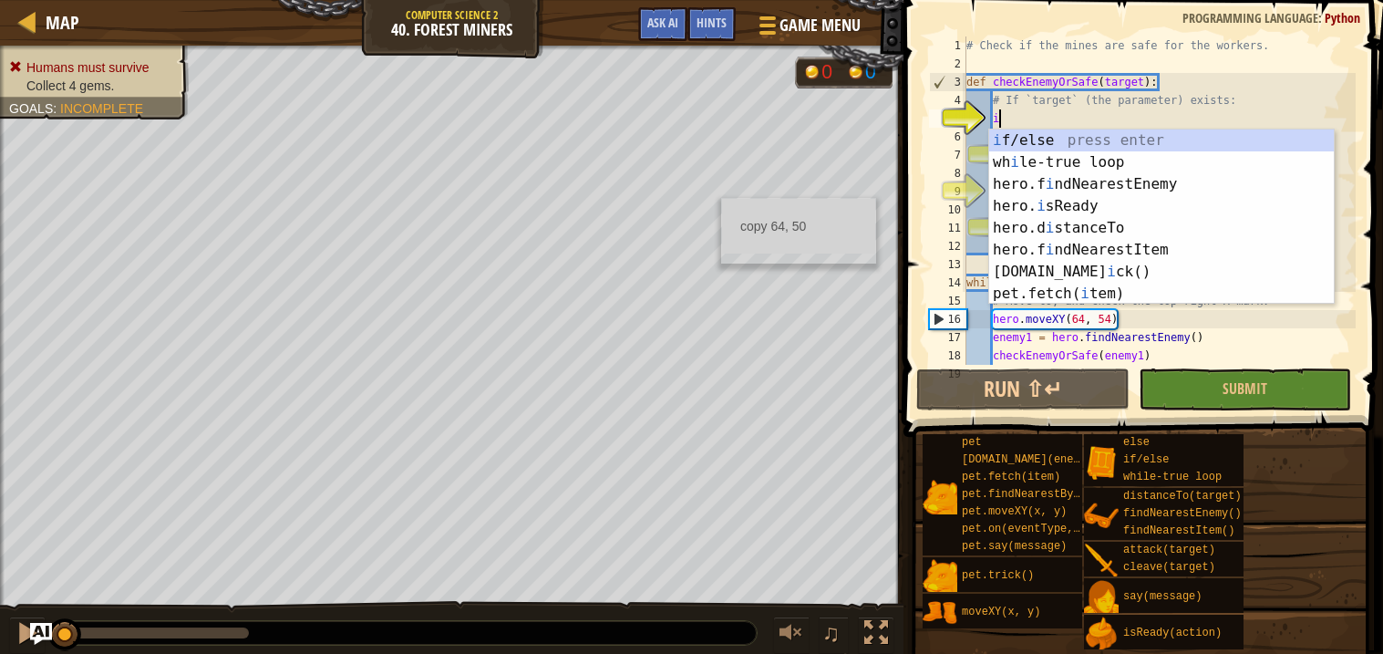
scroll to position [7, 1]
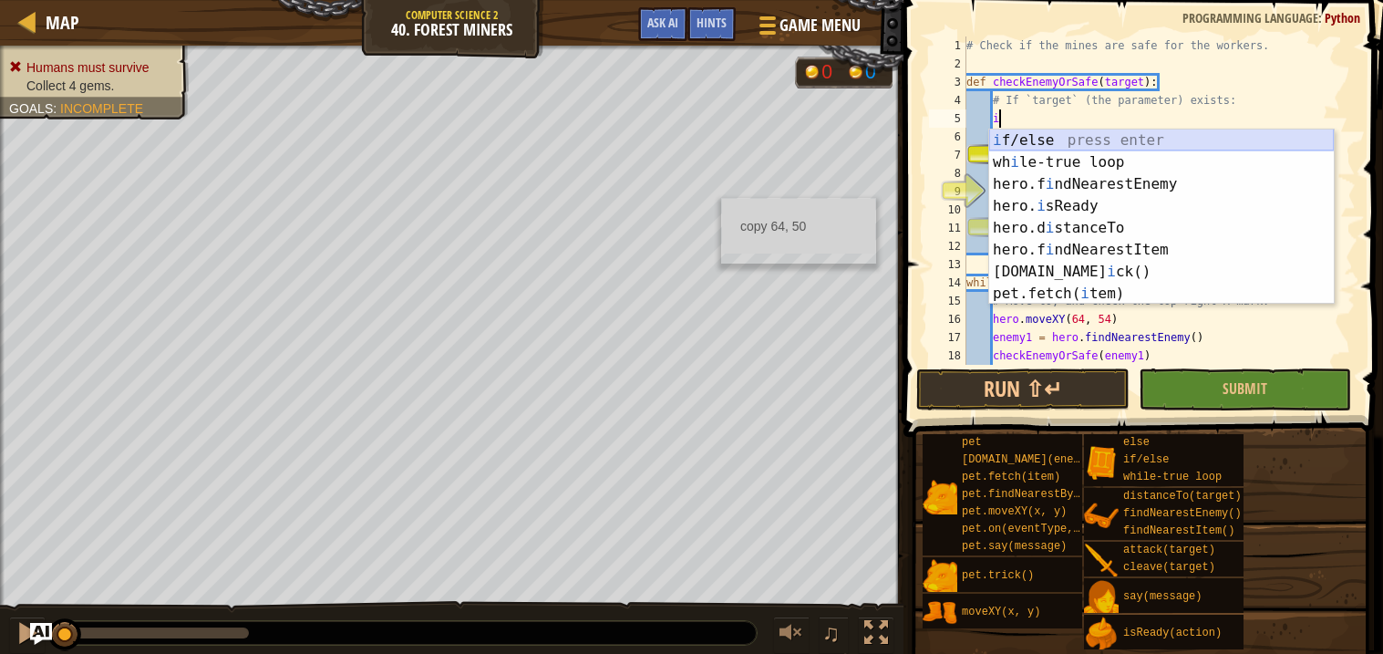
click at [1063, 142] on div "i f/else press enter wh i le-true loop press enter hero.f i ndNearestEnemy pres…" at bounding box center [1161, 238] width 345 height 219
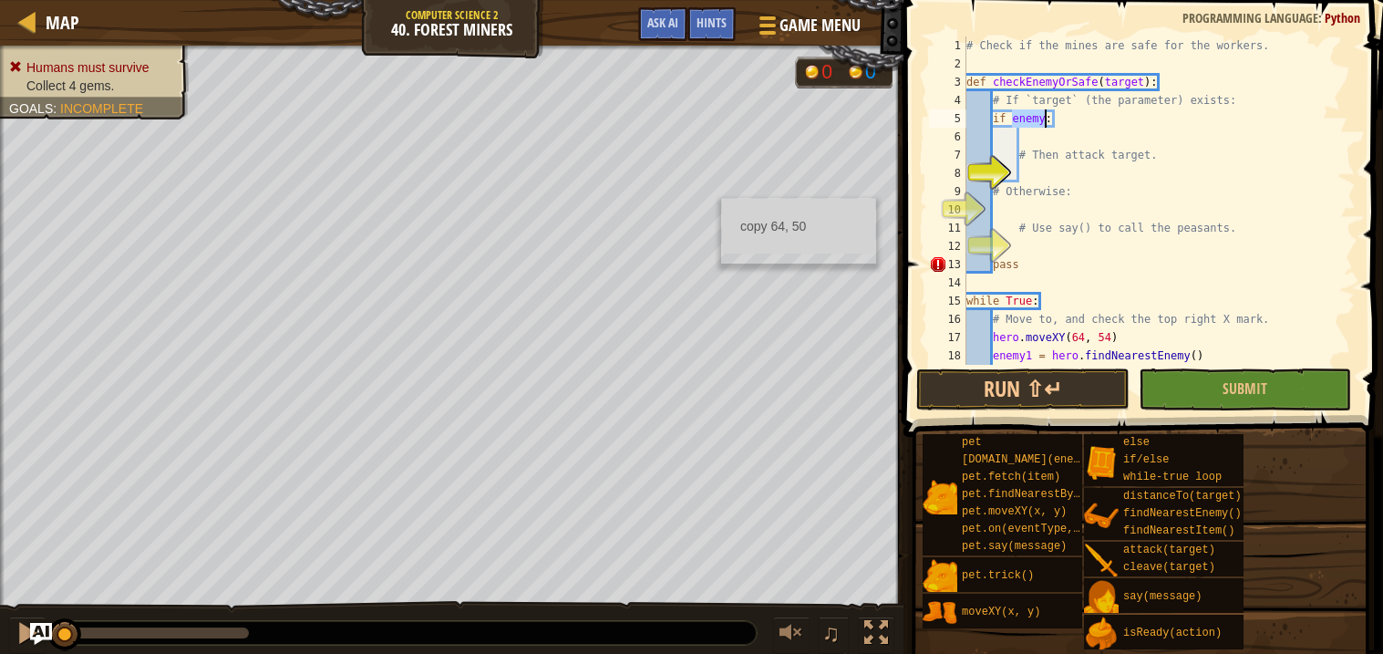
click at [1060, 117] on div "# Check if the mines are safe for the workers. def checkEnemyOrSafe ( target ) …" at bounding box center [1159, 218] width 393 height 365
type textarea "if "target""
click at [1027, 171] on div "# Check if the mines are safe for the workers. def checkEnemyOrSafe ( target ) …" at bounding box center [1159, 218] width 393 height 365
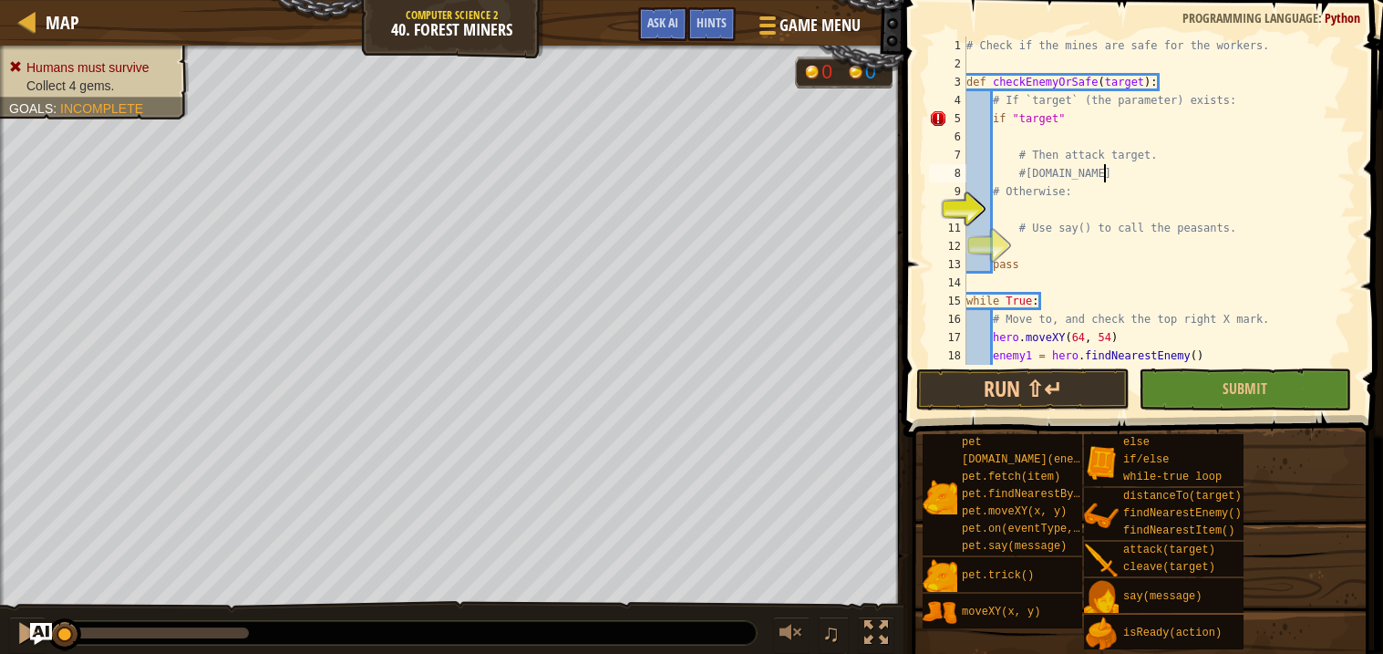
scroll to position [7, 10]
type textarea "#[DOMAIN_NAME]"
click at [1036, 206] on div "# Check if the mines are safe for the workers. def checkEnemyOrSafe ( target ) …" at bounding box center [1159, 218] width 393 height 365
click at [1070, 188] on div "# Check if the mines are safe for the workers. def checkEnemyOrSafe ( target ) …" at bounding box center [1159, 218] width 393 height 365
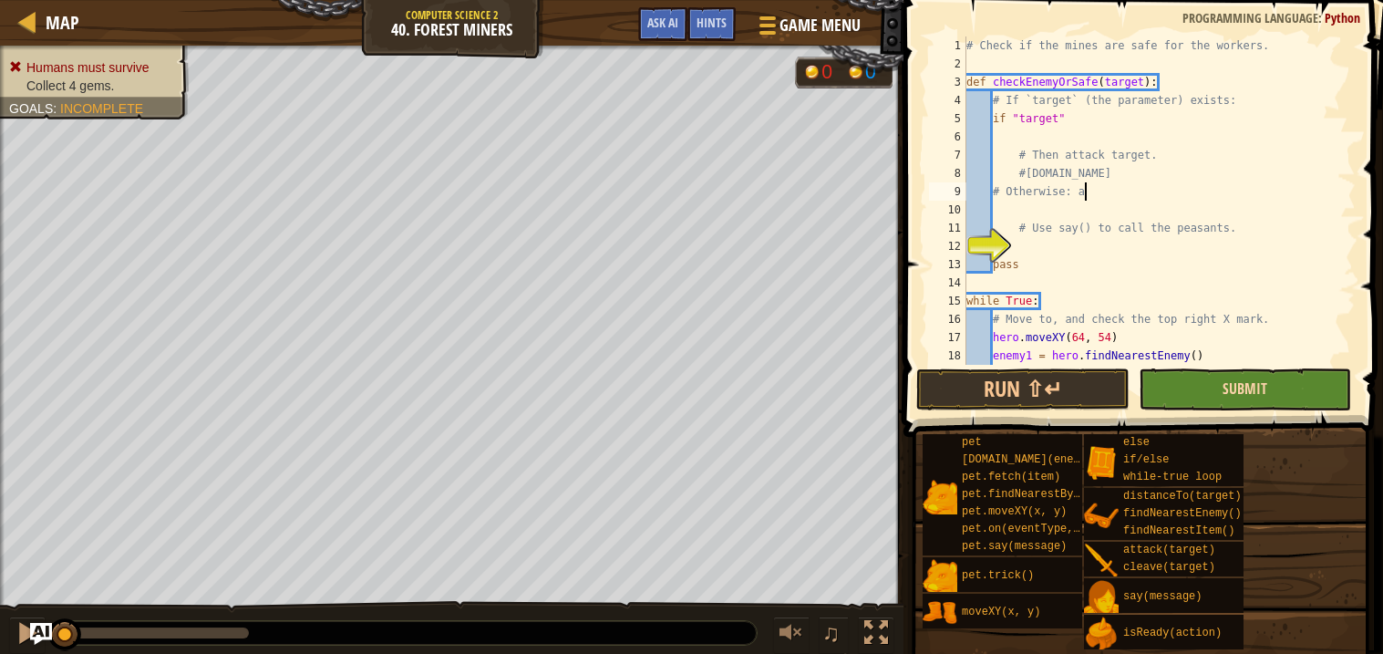
scroll to position [7, 8]
type textarea "#"
click at [1088, 233] on div "# Check if the mines are safe for the workers. def checkEnemyOrSafe ( target ) …" at bounding box center [1159, 218] width 393 height 365
click at [1111, 258] on div "# Check if the mines are safe for the workers. def checkEnemyOrSafe ( target ) …" at bounding box center [1159, 218] width 393 height 365
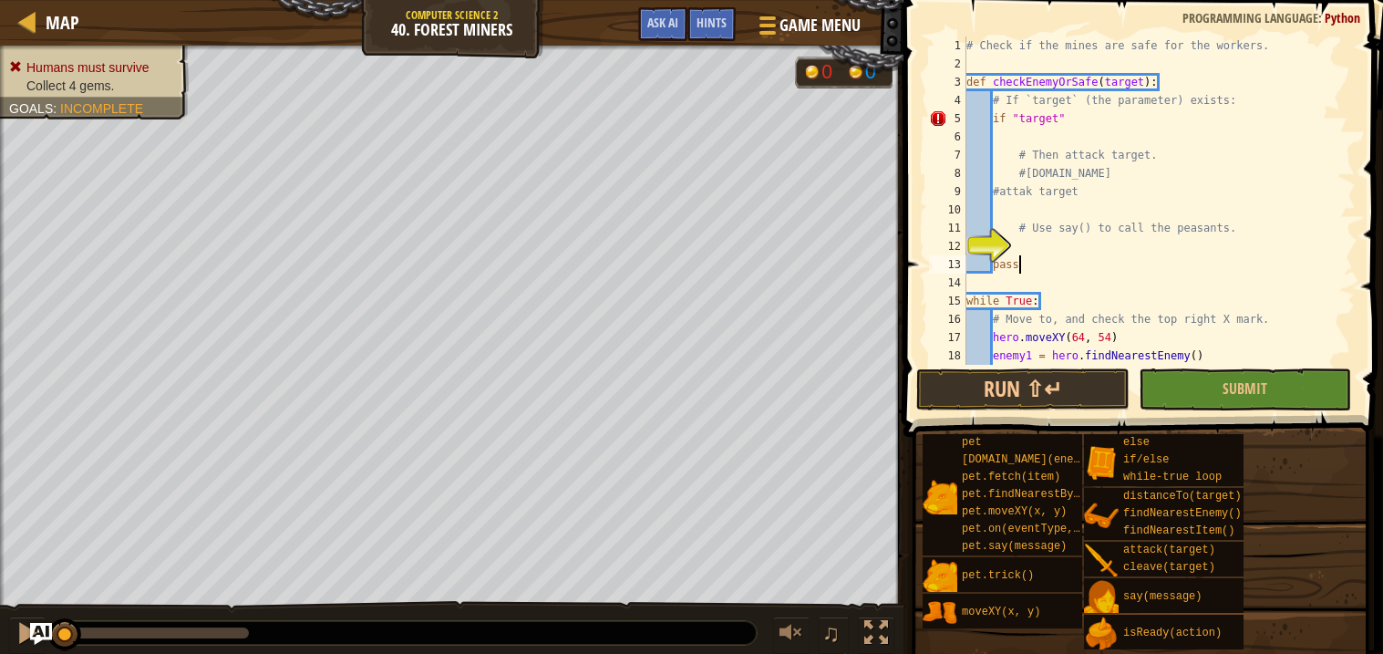
scroll to position [7, 3]
click at [966, 241] on div "12" at bounding box center [947, 246] width 37 height 18
type textarea "pass"
click at [1012, 244] on div "# Check if the mines are safe for the workers. def checkEnemyOrSafe ( target ) …" at bounding box center [1159, 218] width 393 height 365
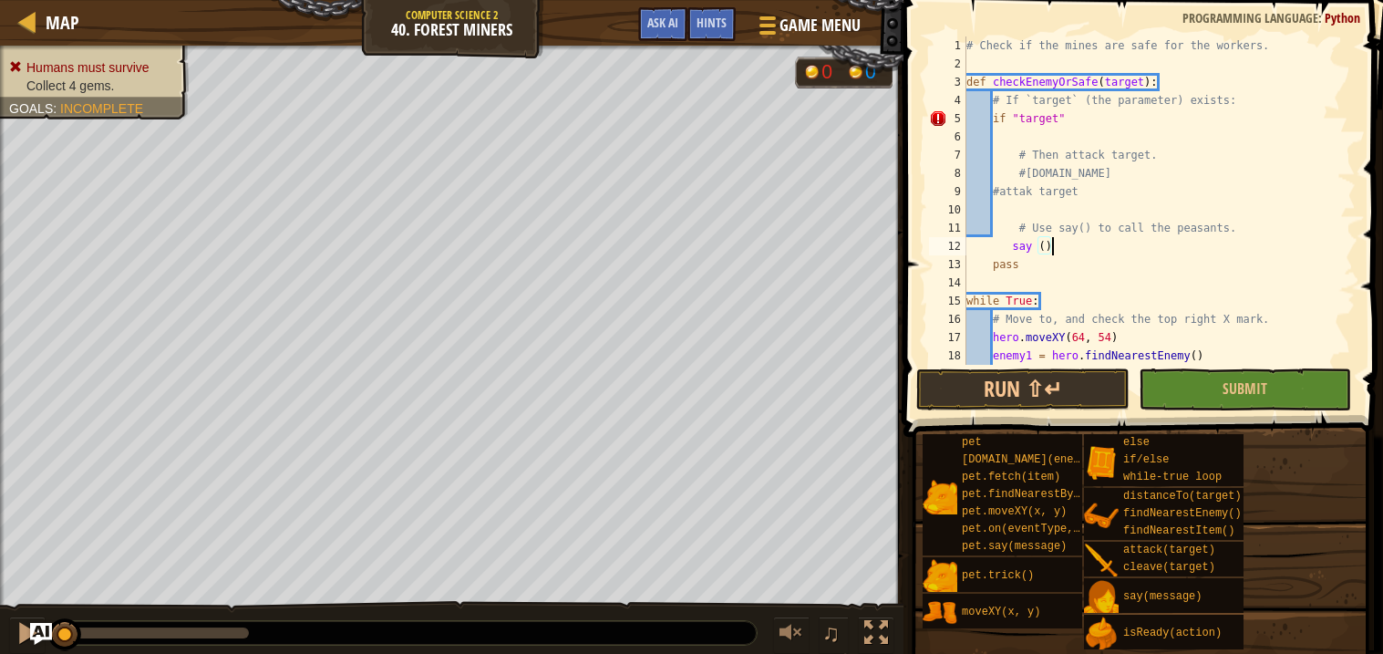
click at [1049, 252] on div "# Check if the mines are safe for the workers. def checkEnemyOrSafe ( target ) …" at bounding box center [1159, 218] width 393 height 365
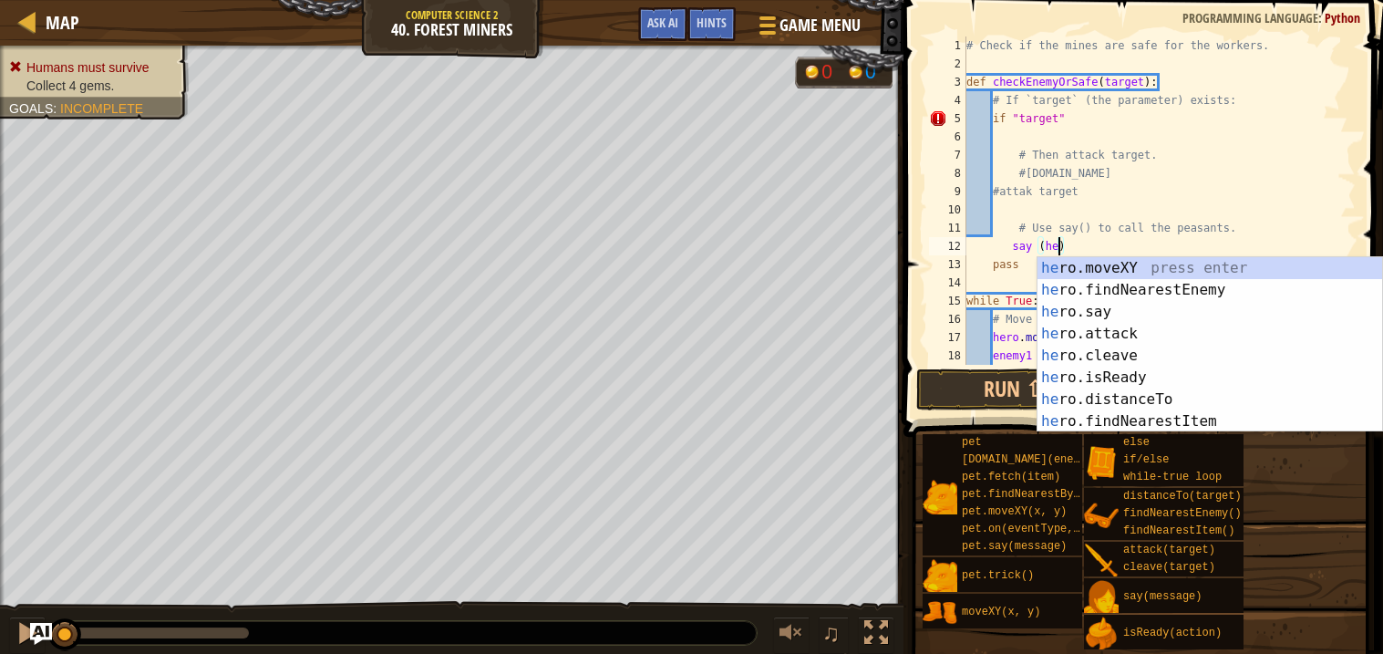
scroll to position [7, 7]
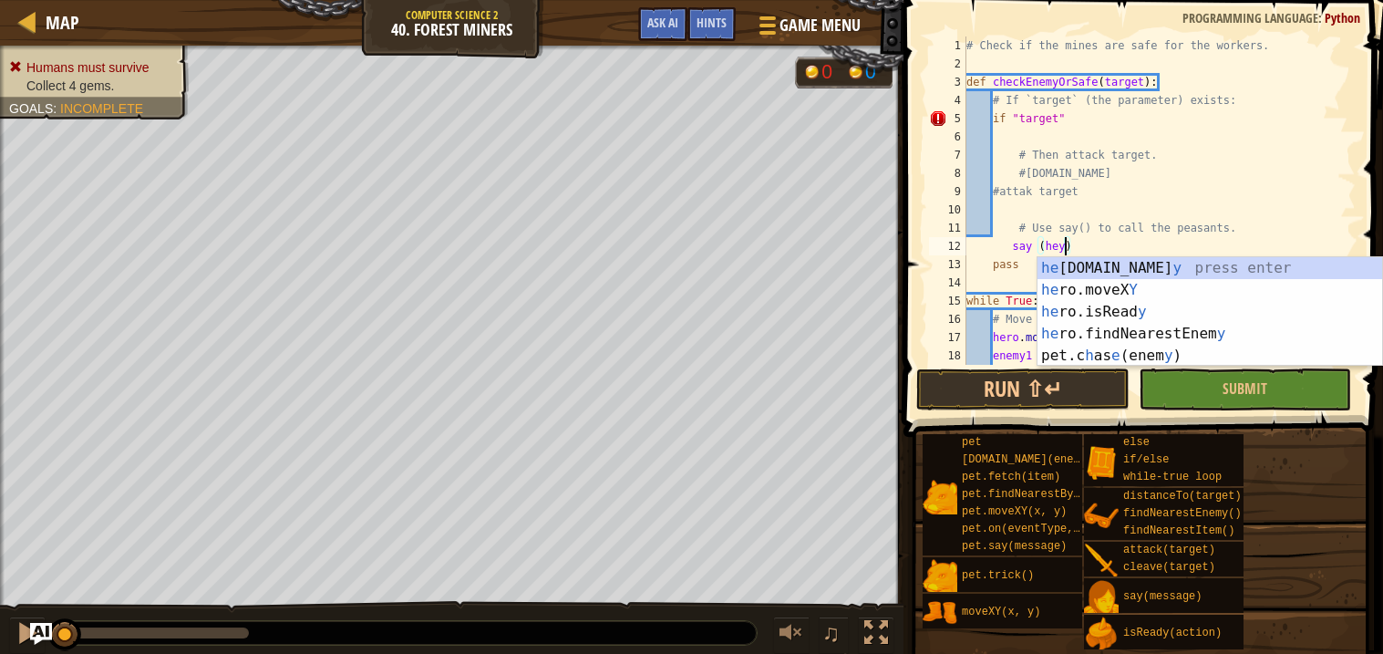
click at [1115, 251] on div "# Check if the mines are safe for the workers. def checkEnemyOrSafe ( target ) …" at bounding box center [1159, 218] width 393 height 365
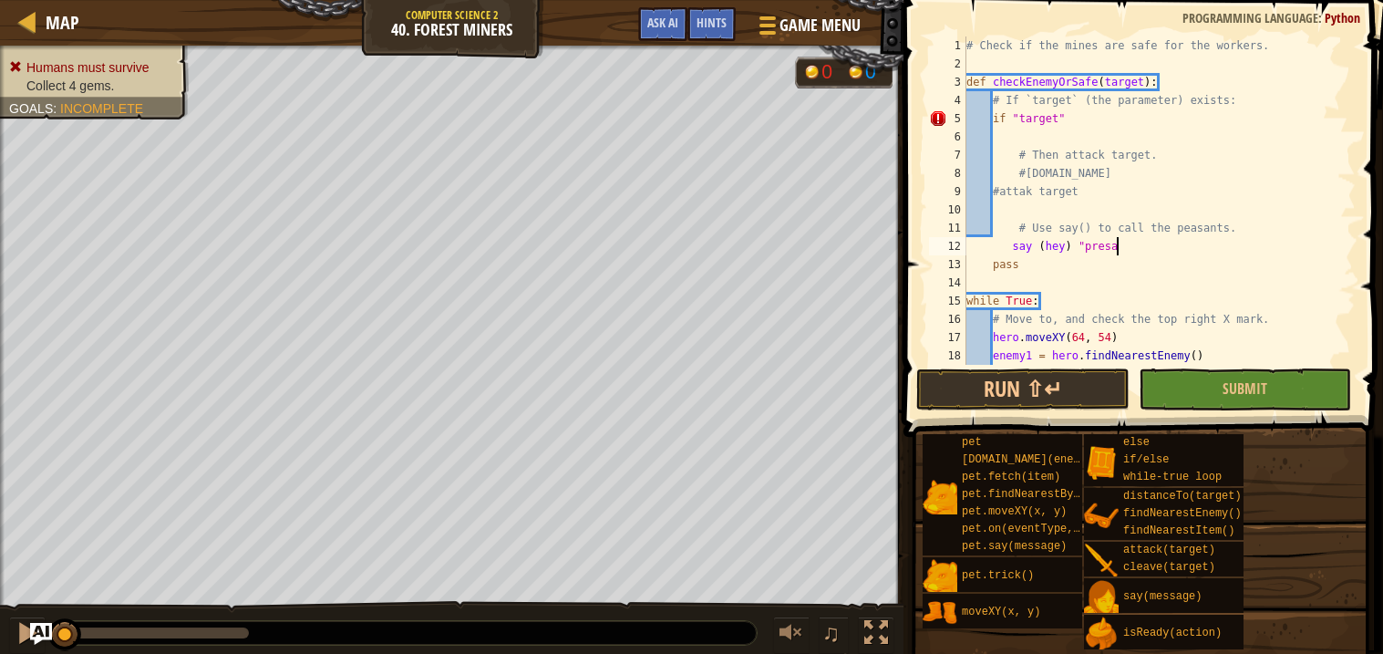
scroll to position [7, 12]
type textarea "say (hey) "presants"
click at [1224, 394] on span "Submit" at bounding box center [1245, 388] width 45 height 20
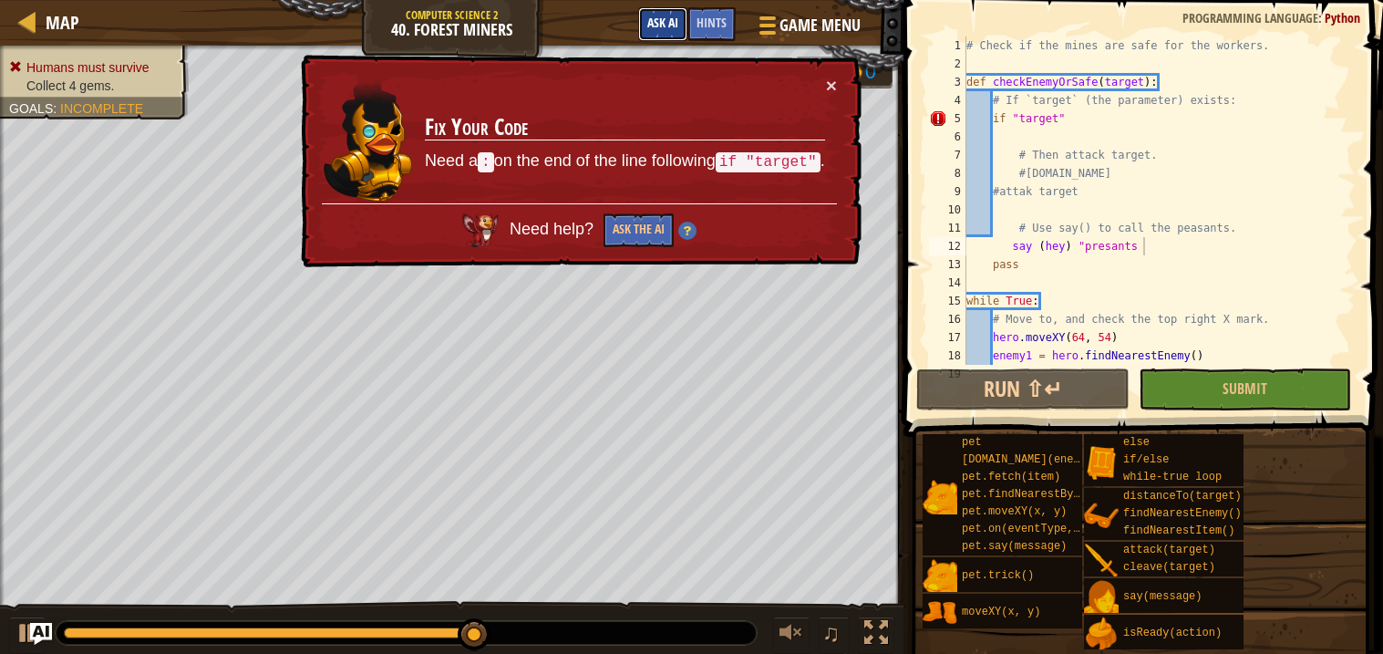
click at [662, 19] on span "Ask AI" at bounding box center [662, 22] width 31 height 17
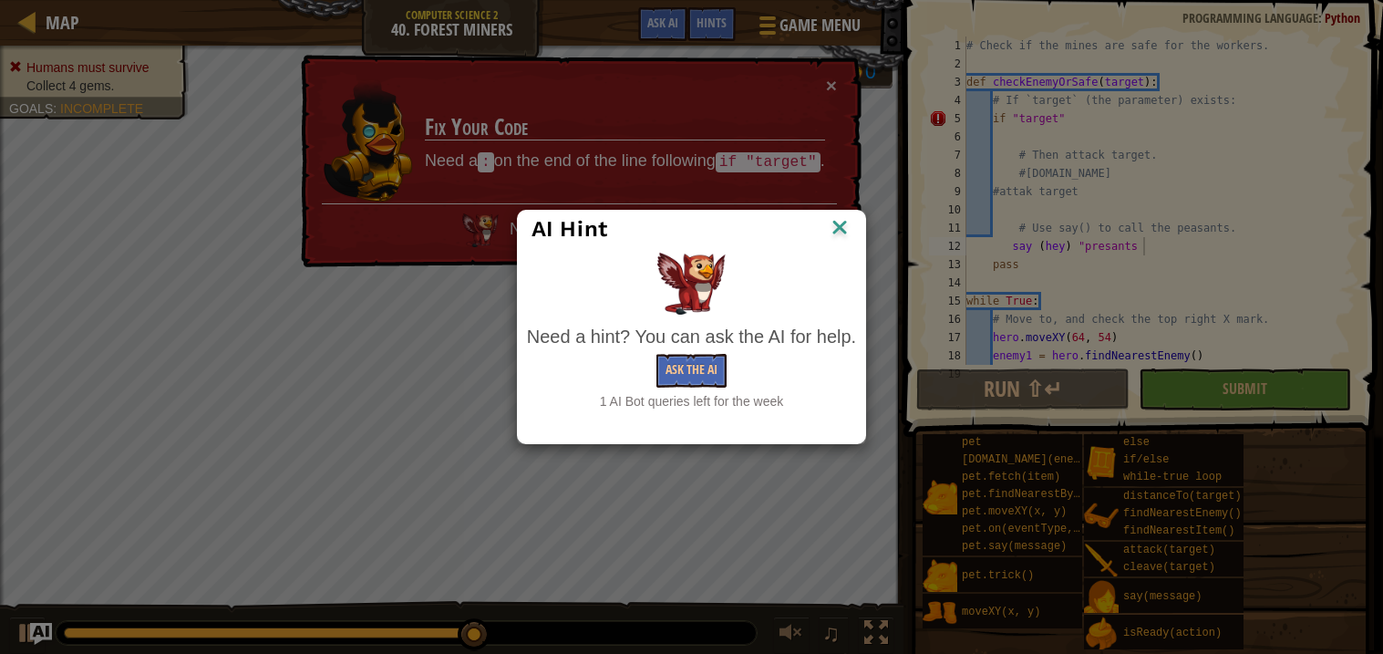
click at [829, 235] on img at bounding box center [840, 228] width 24 height 27
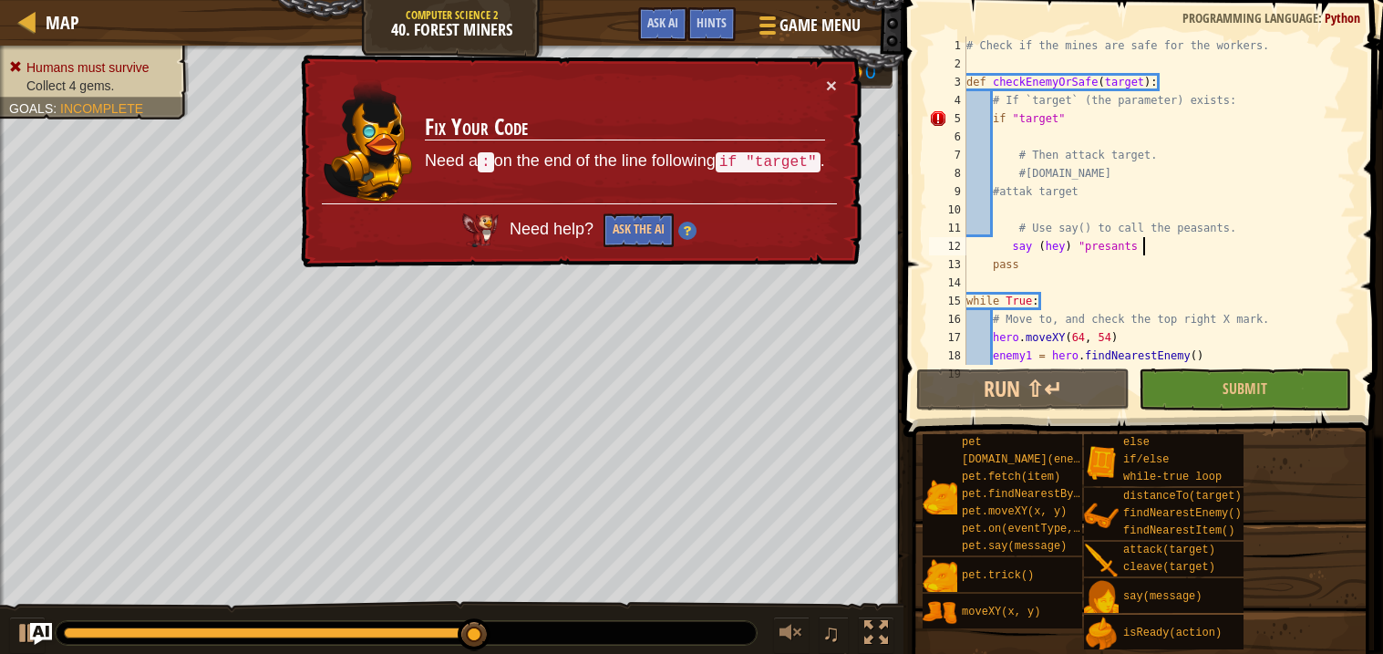
click at [636, 80] on td "Fix Your Code Need a : on the end of the line following if "target" ." at bounding box center [625, 140] width 402 height 128
click at [826, 78] on button "×" at bounding box center [831, 85] width 11 height 19
